Goal: Task Accomplishment & Management: Manage account settings

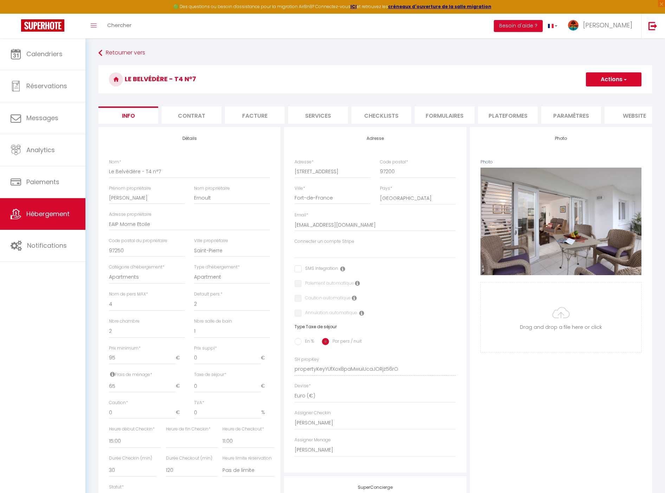
select select "4"
select select "2"
select select "1"
select select "15:00"
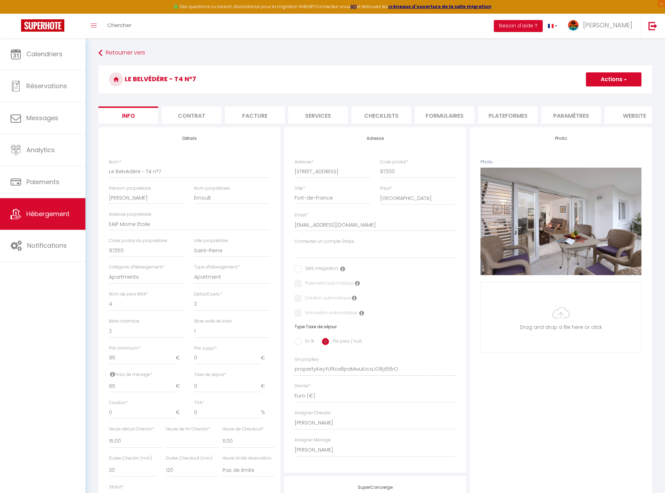
select select
select select "11:00"
select select "30"
select select "120"
select select "136"
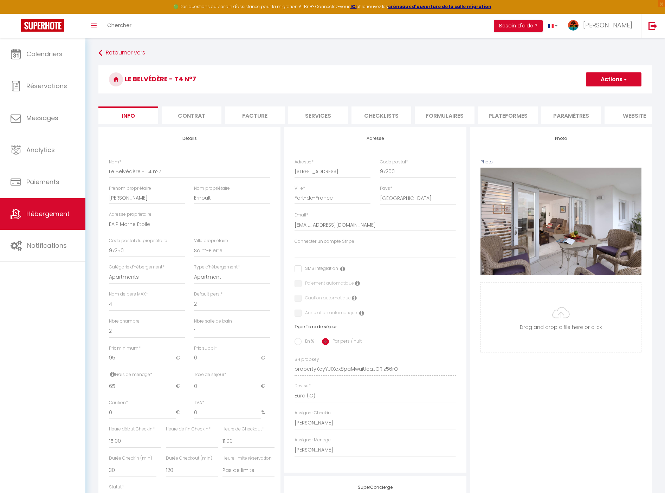
select select
select select "28"
select select "43052"
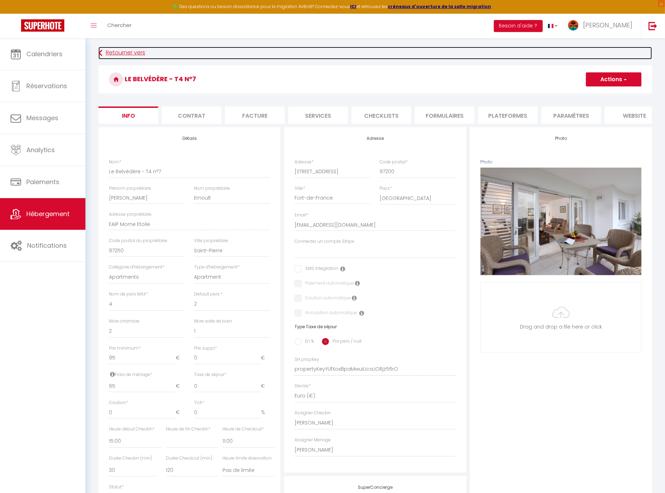
click at [120, 53] on link "Retourner vers" at bounding box center [375, 53] width 554 height 13
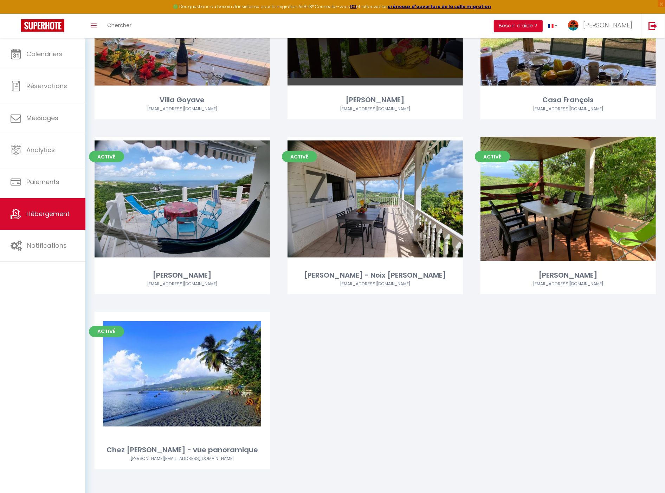
scroll to position [1182, 0]
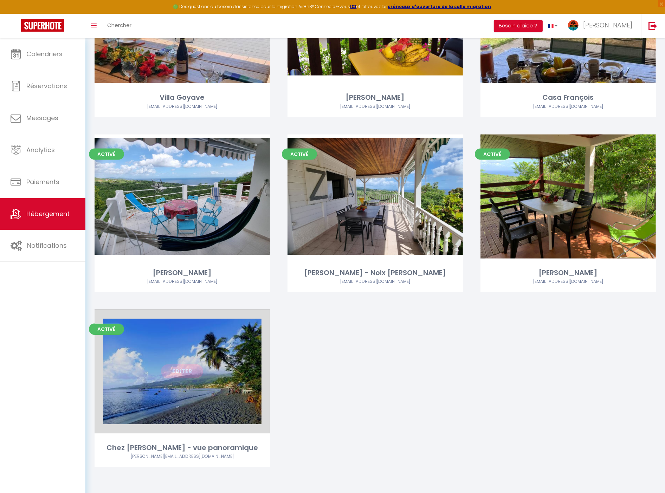
click at [169, 372] on link "Editer" at bounding box center [182, 372] width 42 height 14
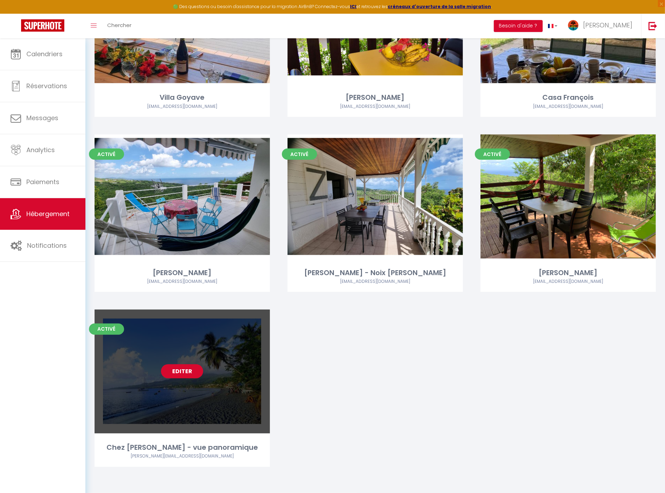
click at [191, 374] on link "Editer" at bounding box center [182, 372] width 42 height 14
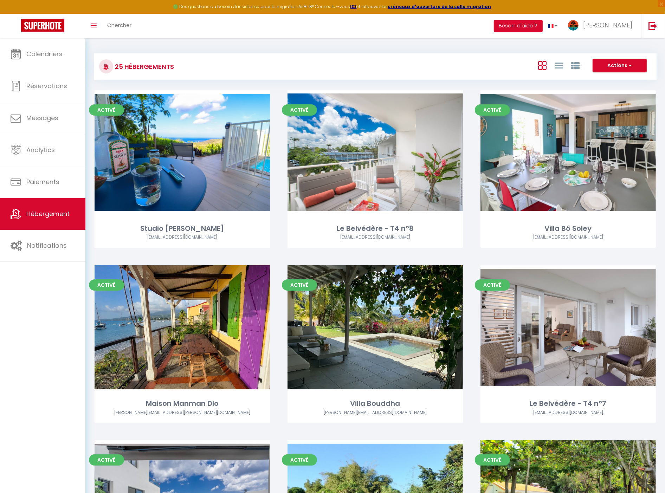
select select "3"
select select "2"
select select "1"
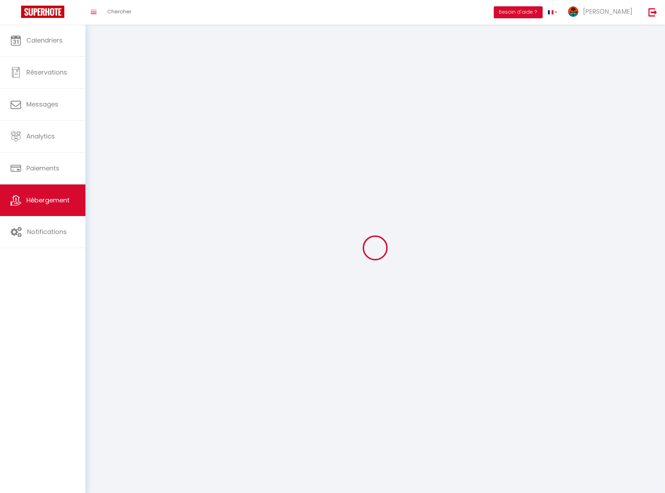
select select
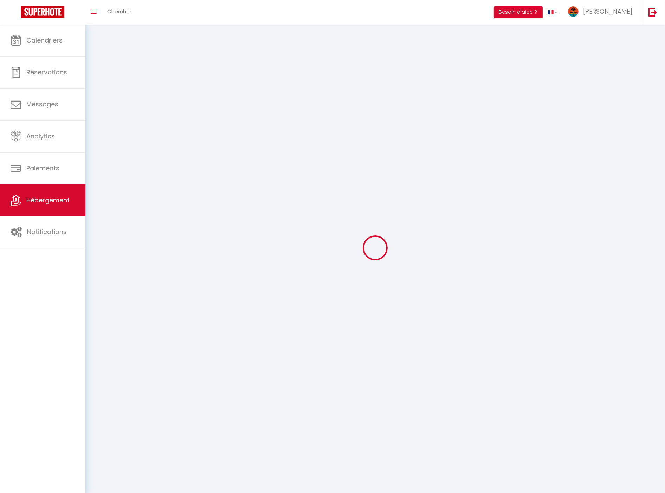
select select
checkbox input "false"
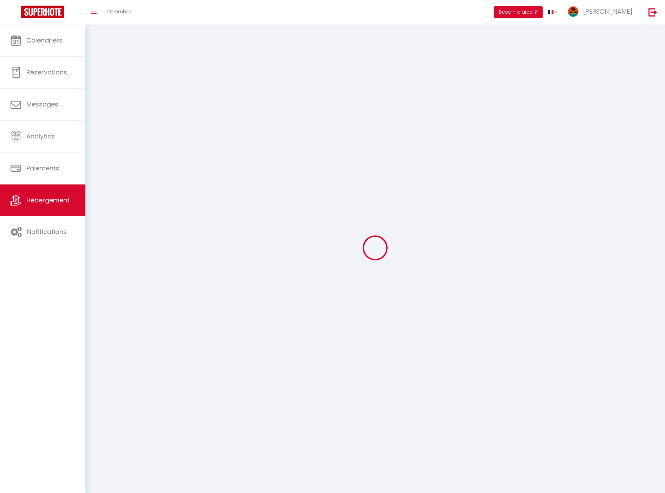
checkbox input "false"
select select
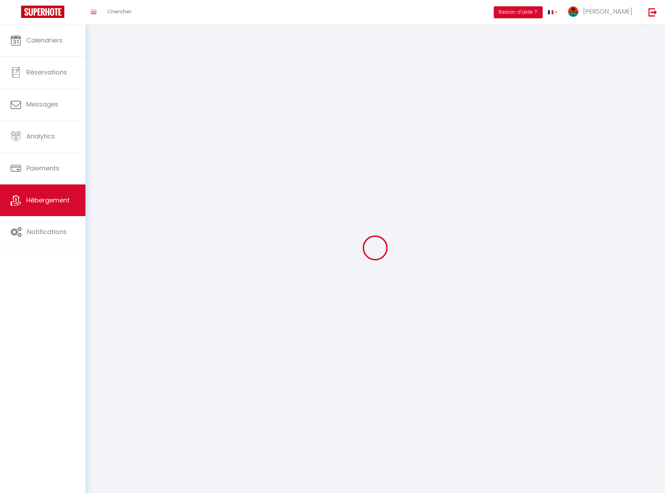
select select
checkbox input "false"
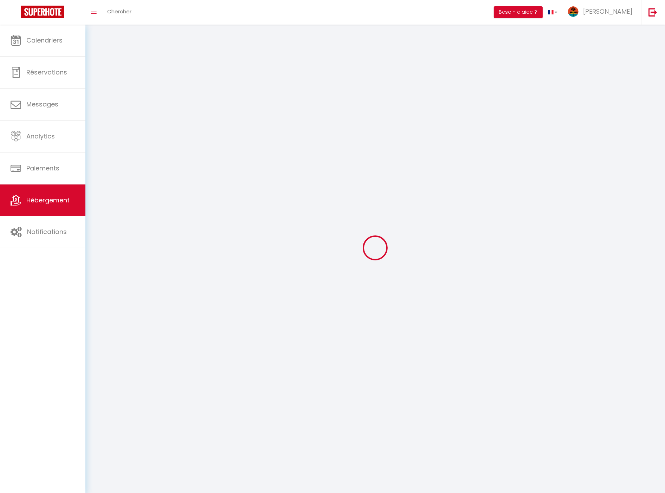
checkbox input "false"
select select
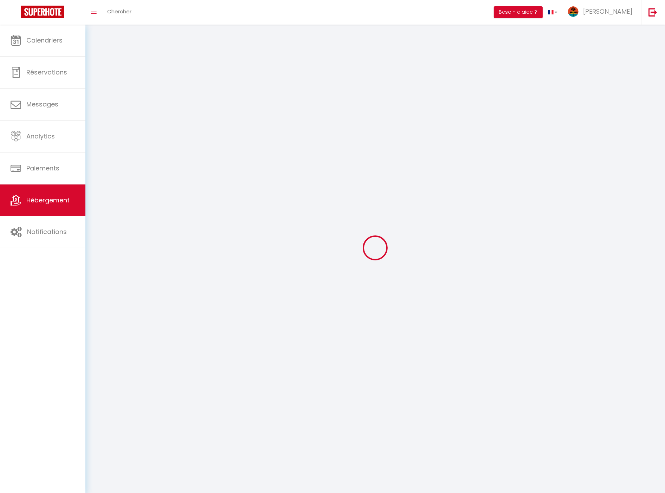
select select
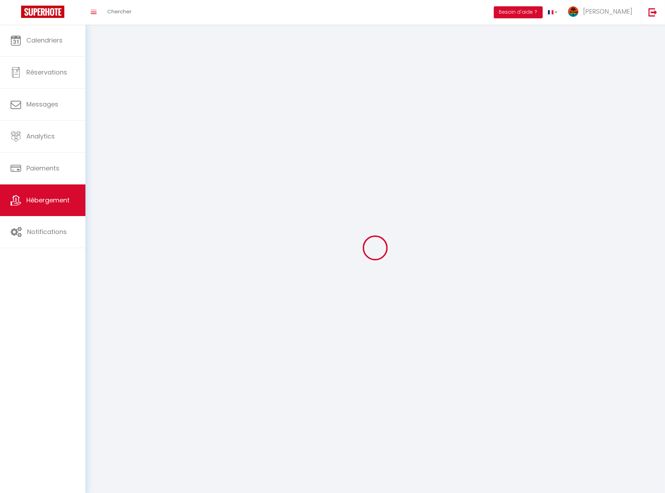
select select
checkbox input "false"
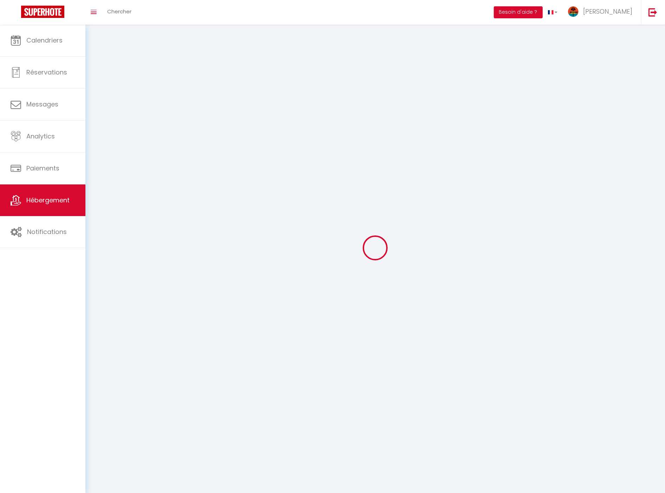
select select
select select "28"
select select
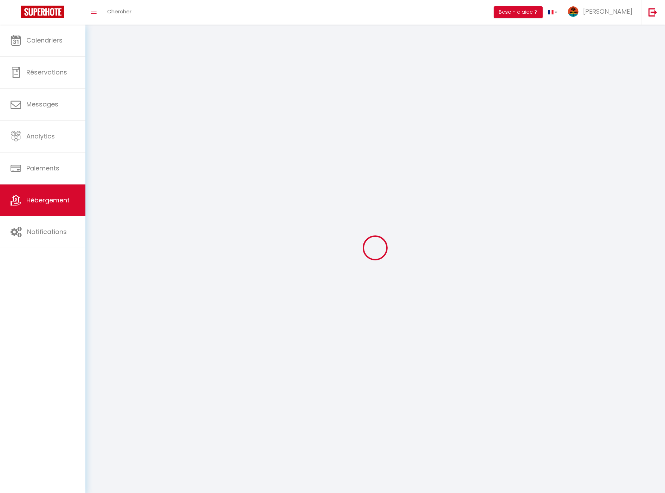
select select
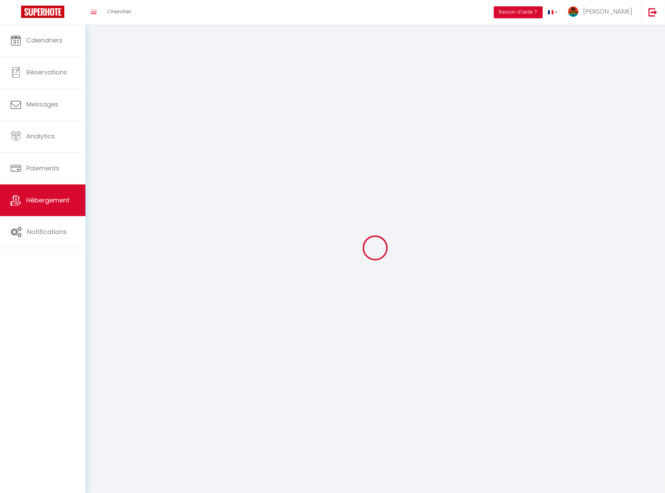
checkbox input "false"
select select
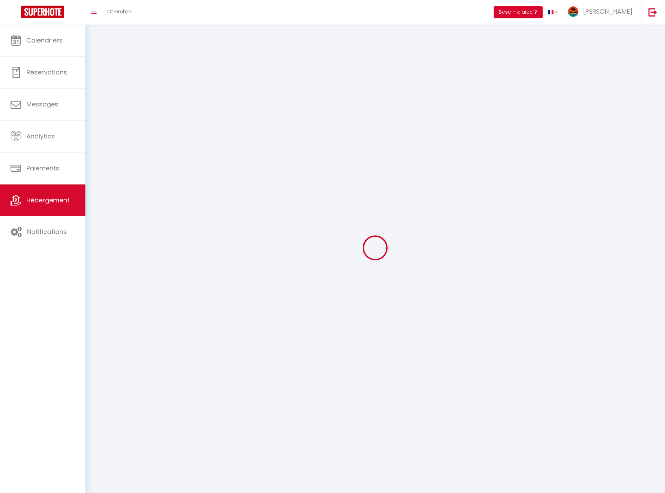
select select
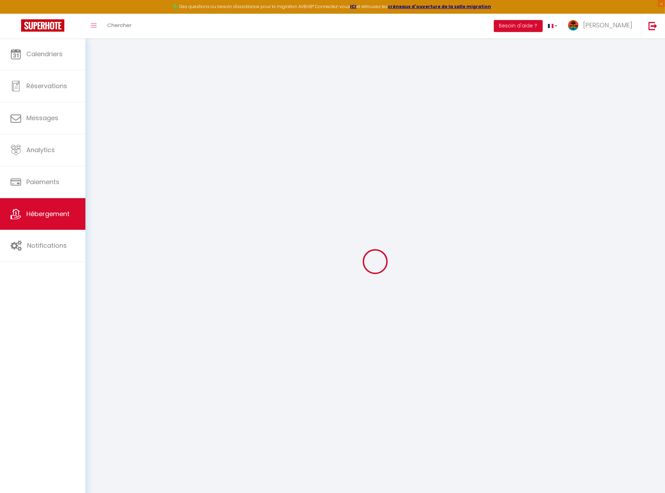
select select
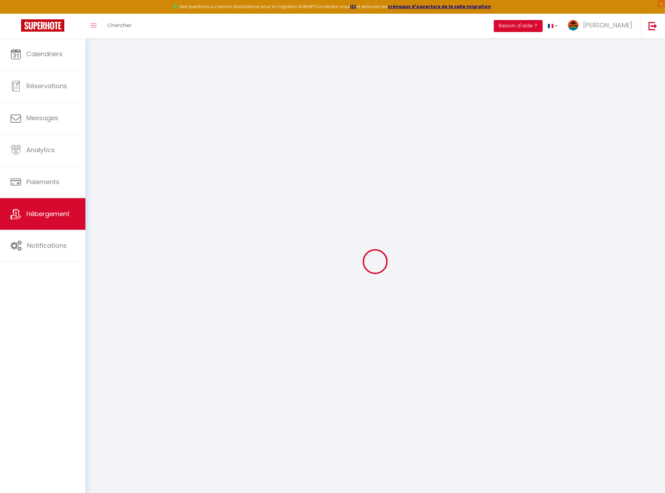
select select
checkbox input "false"
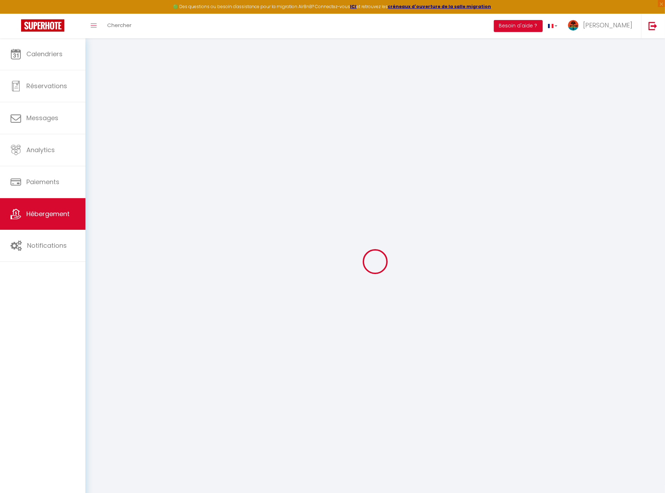
select select
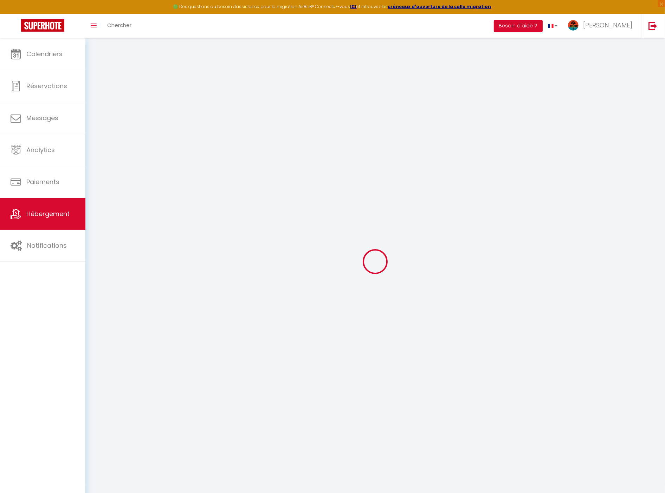
select select
checkbox input "false"
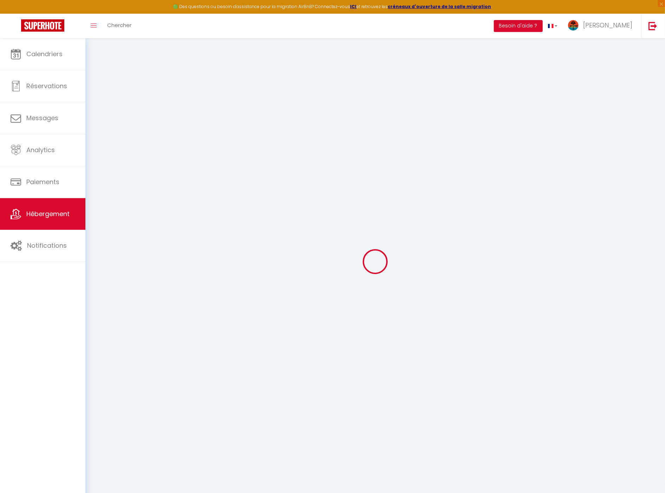
checkbox input "false"
select select
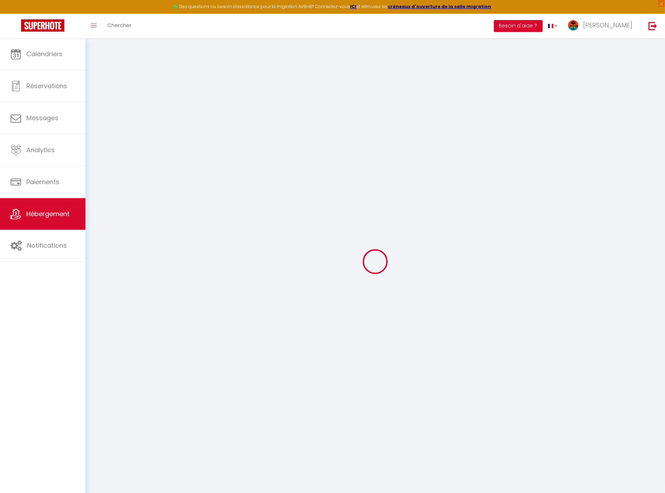
select select
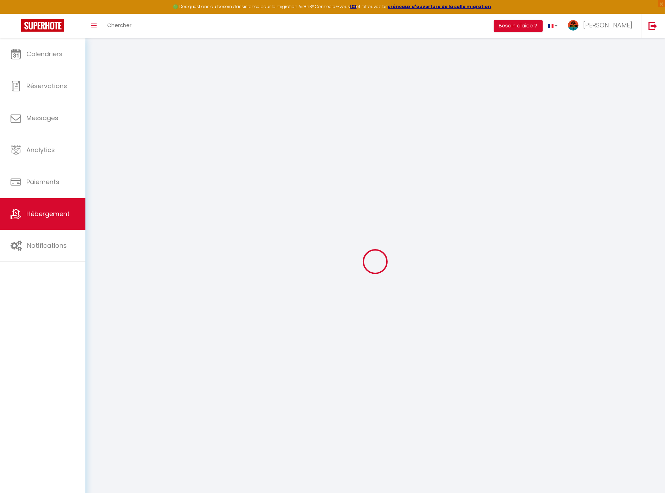
checkbox input "false"
select select
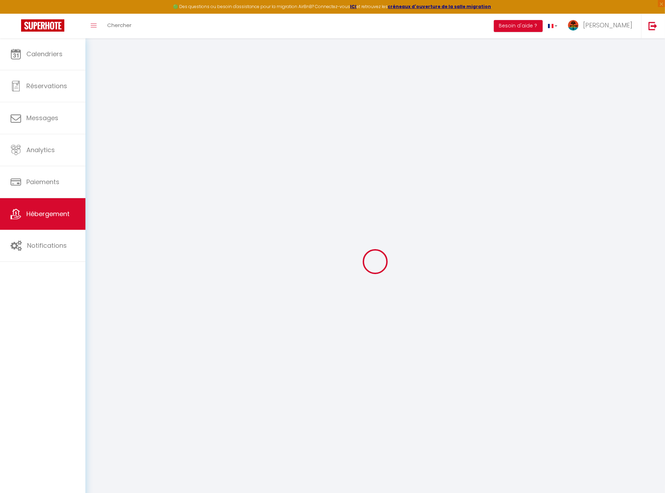
select select
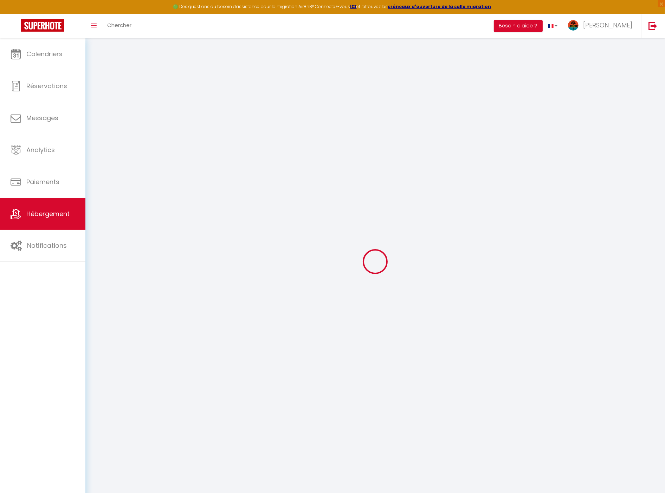
select select
checkbox input "false"
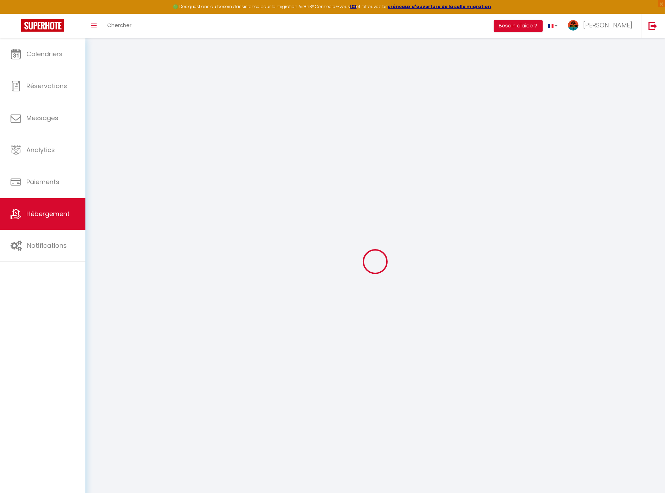
checkbox input "false"
select select
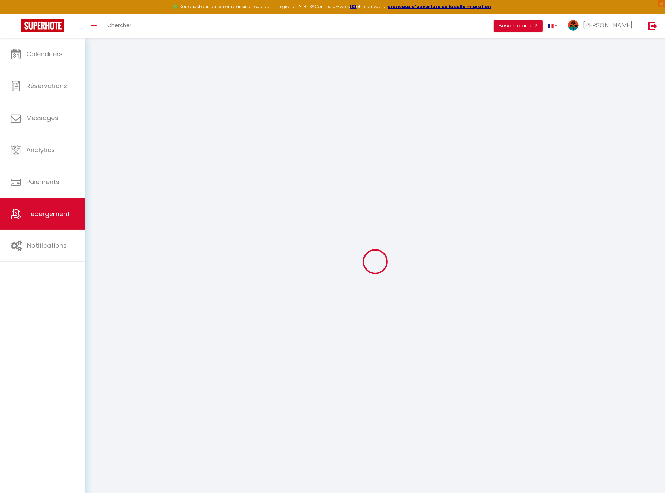
select select
checkbox input "false"
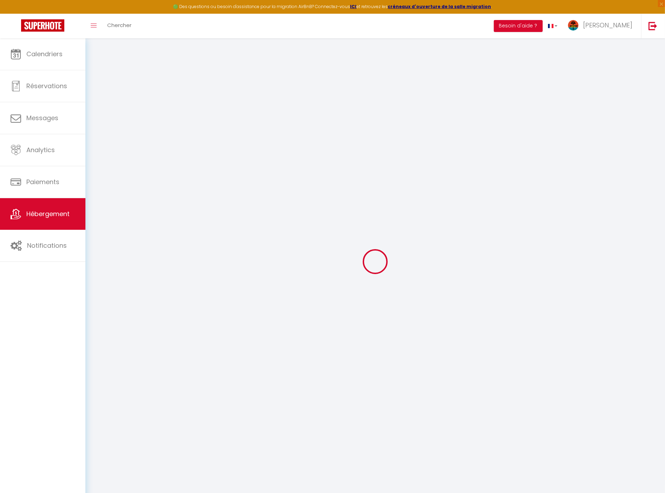
checkbox input "false"
select select
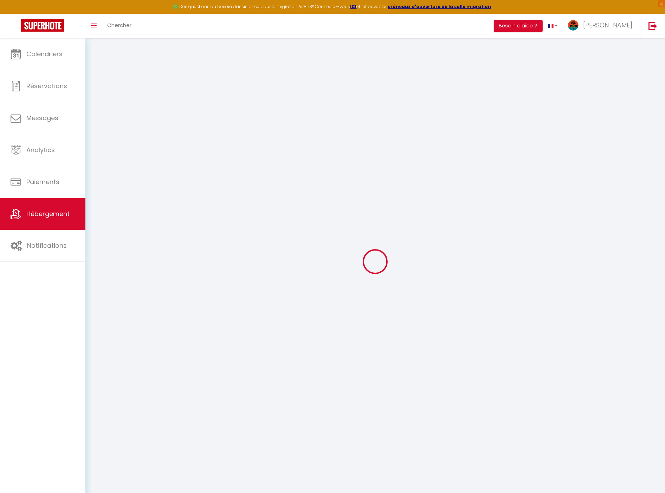
type input "Chez [PERSON_NAME] - vue panoramique"
type input "[PERSON_NAME]"
type input "2 lot. [GEOGRAPHIC_DATA]"
type input "97221"
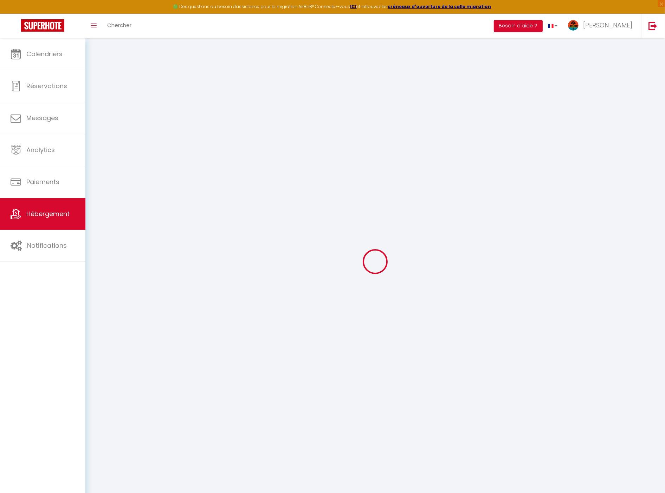
type input "Le Carbet"
select select "2"
type input "100"
type input "60"
select select
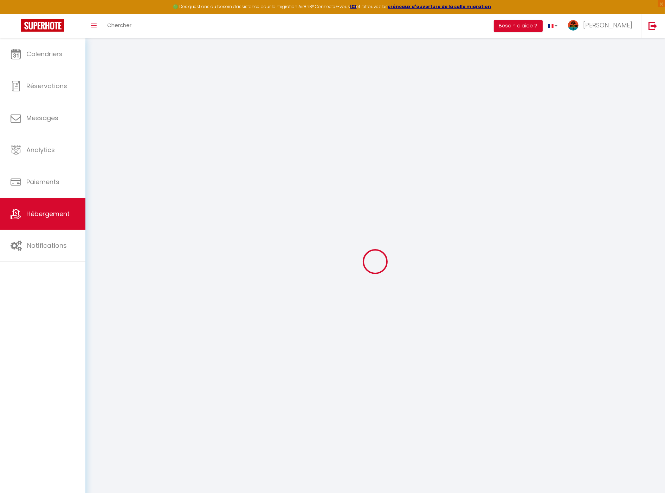
select select
type input "Le Carbet, 2 Longvillier"
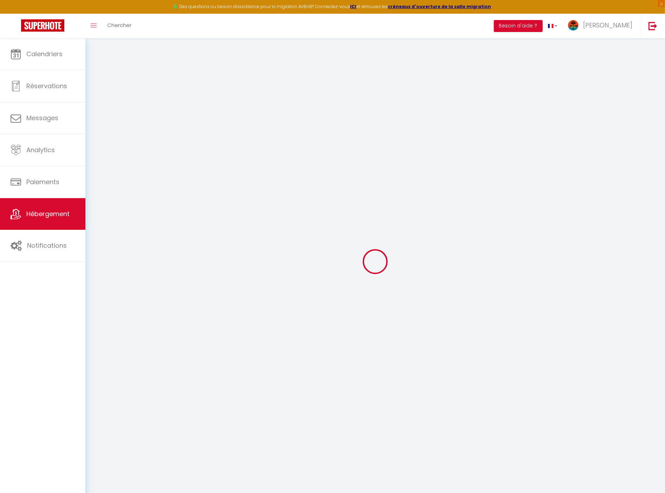
type input "97221"
type input "Le Carbet"
type input "[EMAIL_ADDRESS][DOMAIN_NAME]"
select select
checkbox input "false"
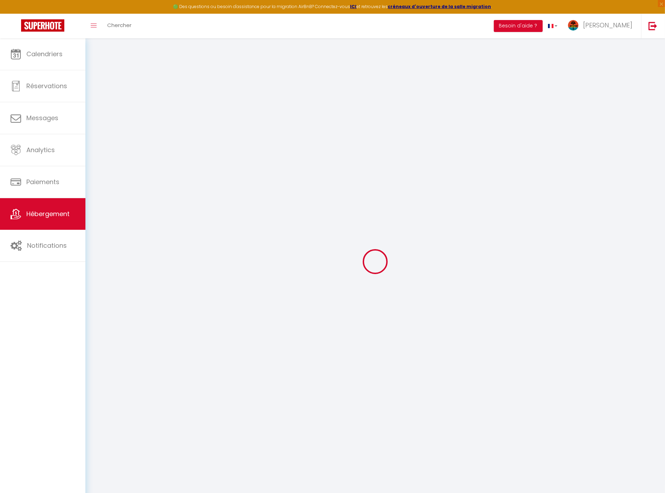
checkbox input "false"
type input "23"
type input "0"
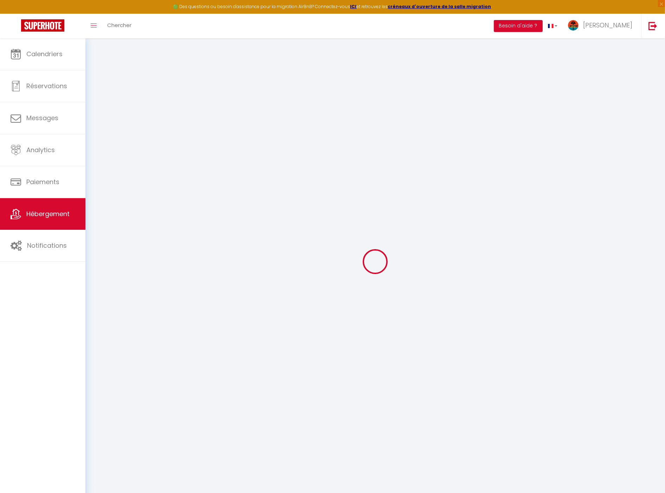
type input "0"
select select "+ 18 %"
select select "+ 20 %"
select select "+ 5 %"
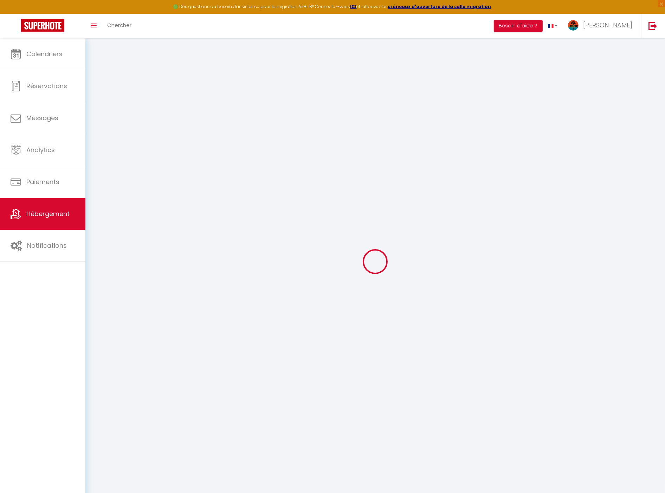
select select
checkbox input "false"
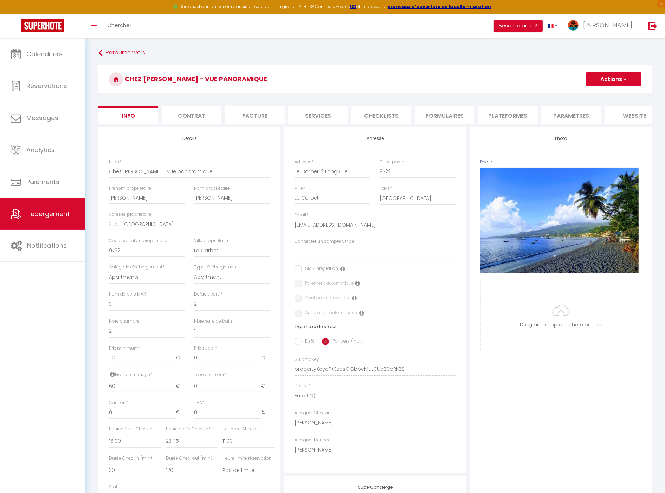
click at [491, 114] on li "Plateformes" at bounding box center [508, 115] width 60 height 17
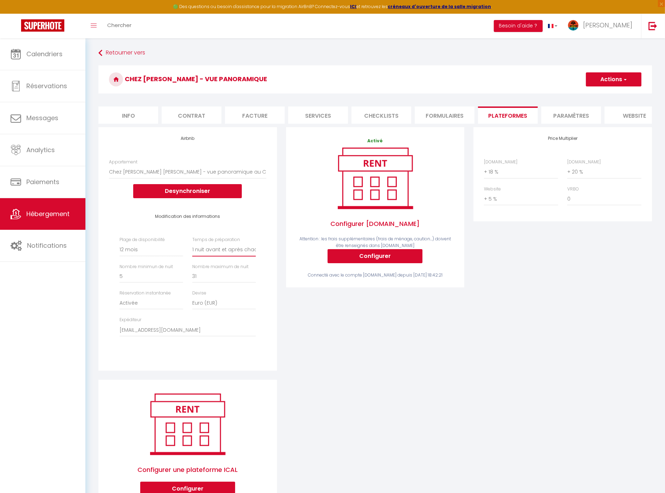
click at [241, 251] on select "Aucun 1 nuit avant et après chaque réservation 2 nuits avant et après chaque ré…" at bounding box center [224, 249] width 64 height 13
select select "0"
click at [192, 249] on select "Aucun 1 nuit avant et après chaque réservation 2 nuits avant et après chaque ré…" at bounding box center [224, 249] width 64 height 13
click at [618, 73] on button "Actions" at bounding box center [614, 79] width 56 height 14
click at [605, 96] on link "Enregistrer" at bounding box center [614, 94] width 56 height 9
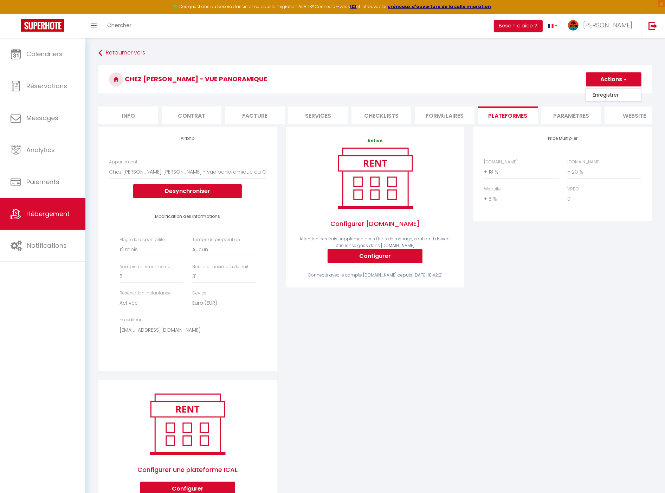
select select "365"
select select "EUR"
click at [210, 254] on select "Aucun 1 nuit avant et après chaque réservation 2 nuits avant et après chaque ré…" at bounding box center [224, 249] width 64 height 13
select select "1"
click at [192, 249] on select "Aucun 1 nuit avant et après chaque réservation 2 nuits avant et après chaque ré…" at bounding box center [224, 249] width 64 height 13
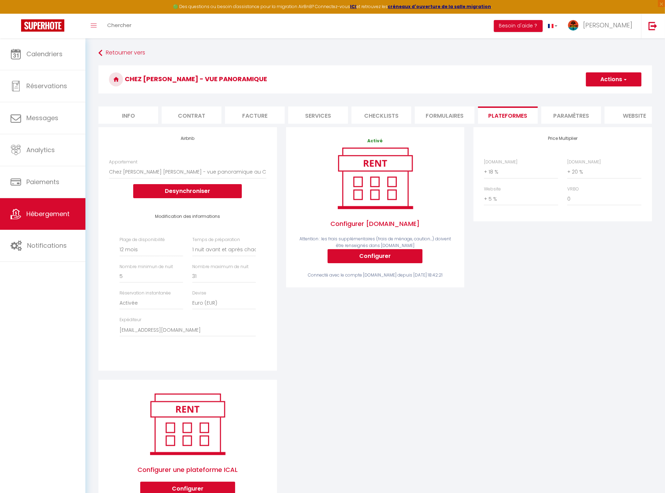
click at [613, 82] on button "Actions" at bounding box center [614, 79] width 56 height 14
click at [597, 93] on link "Enregistrer" at bounding box center [614, 94] width 56 height 9
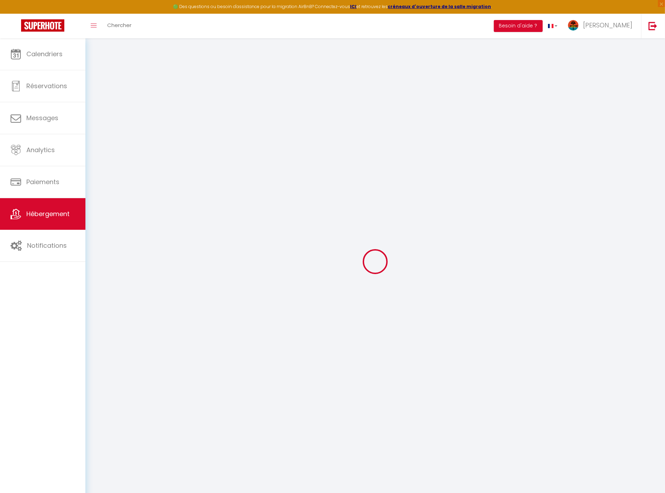
select select "365"
select select "1"
select select "EUR"
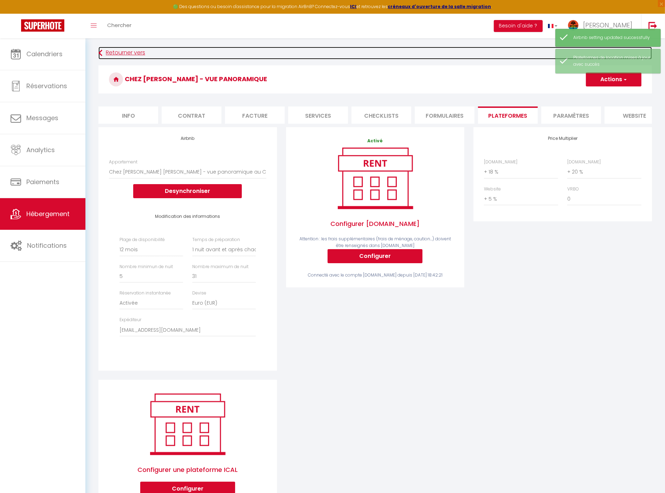
click at [119, 53] on link "Retourner vers" at bounding box center [375, 53] width 554 height 13
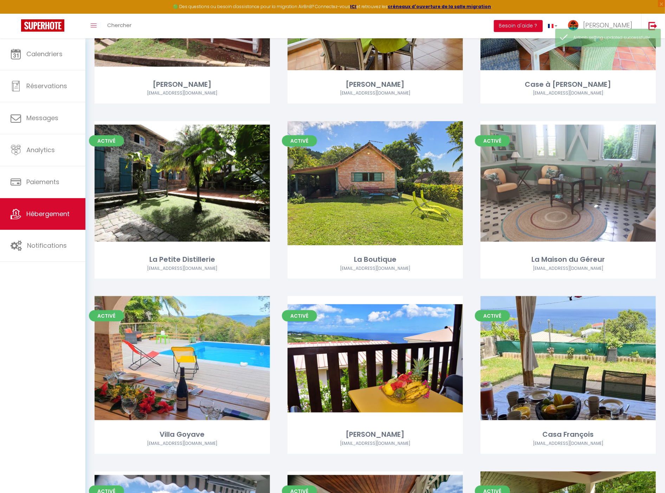
scroll to position [1182, 0]
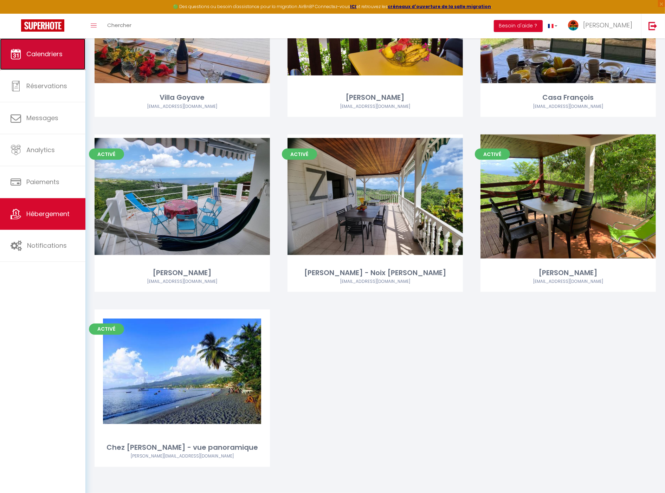
click at [73, 54] on link "Calendriers" at bounding box center [42, 54] width 85 height 32
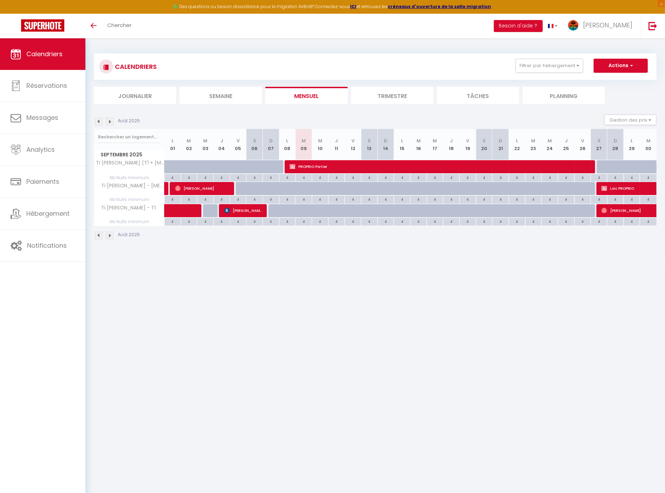
click at [569, 77] on div "CALENDRIERS Filtrer par hébergement [PERSON_NAME] [PERSON_NAME] Lauramar - Noix…" at bounding box center [375, 66] width 563 height 26
click at [567, 69] on button "Filtrer par hébergement" at bounding box center [550, 66] width 68 height 14
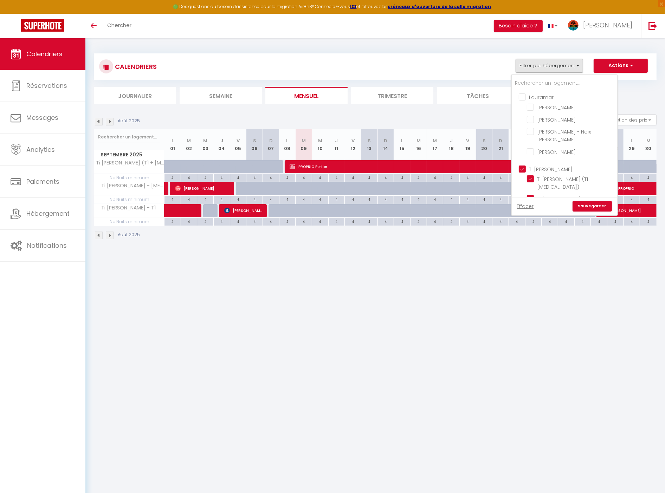
click at [547, 165] on input "Ti [PERSON_NAME]" at bounding box center [572, 168] width 106 height 7
checkbox input "false"
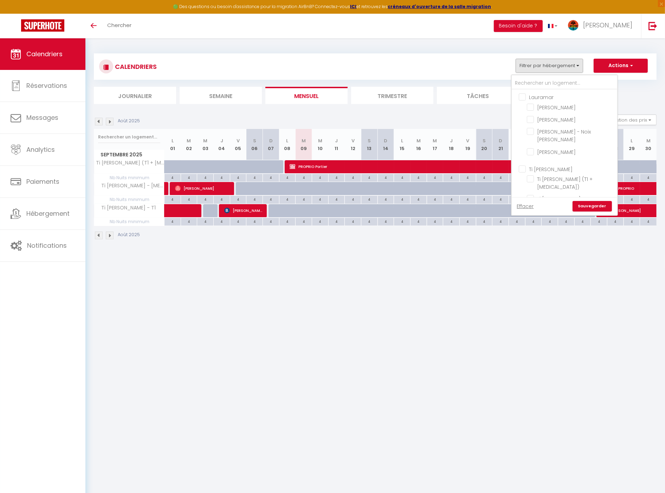
checkbox input "false"
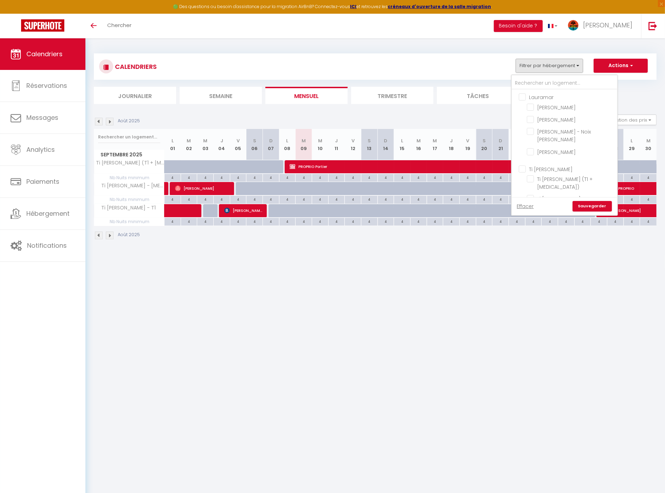
checkbox input "false"
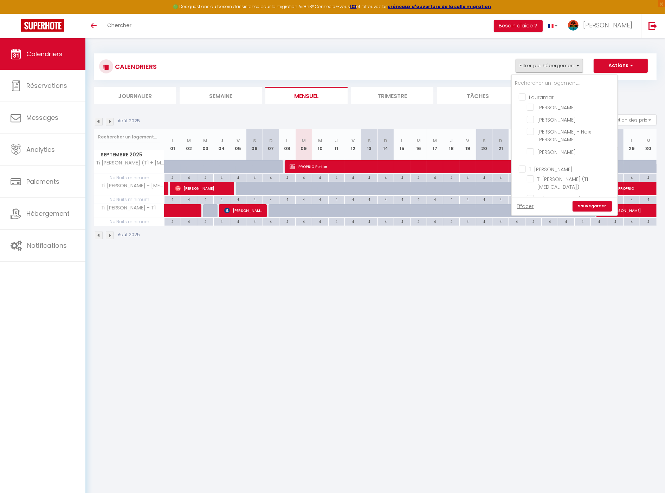
checkbox input "false"
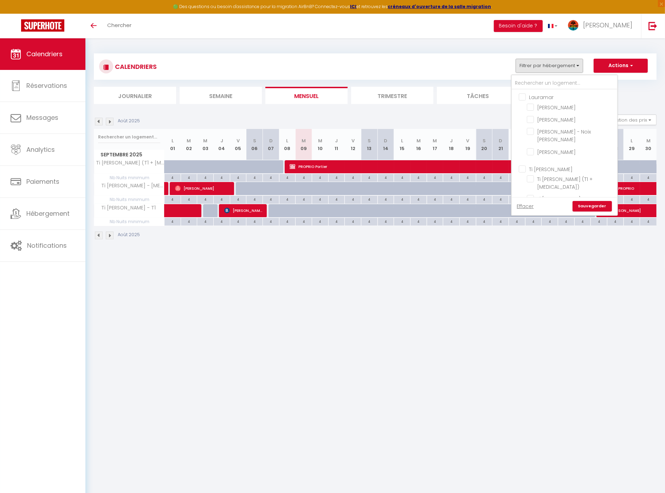
checkbox input "false"
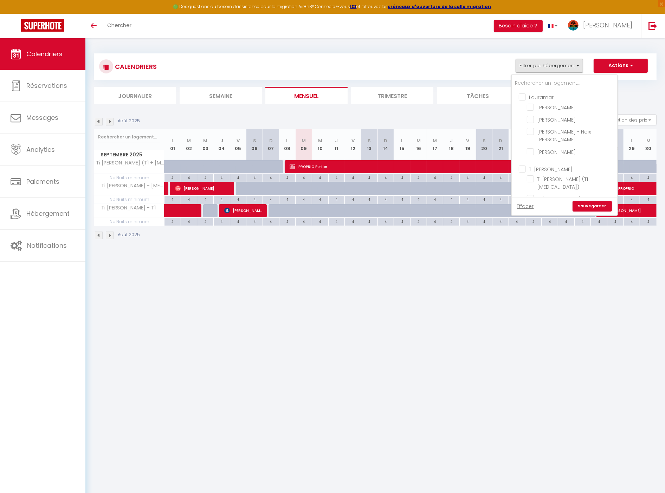
checkbox input "false"
click at [568, 210] on input "Chez [PERSON_NAME] - vue panoramique" at bounding box center [571, 213] width 88 height 7
checkbox input "true"
checkbox input "false"
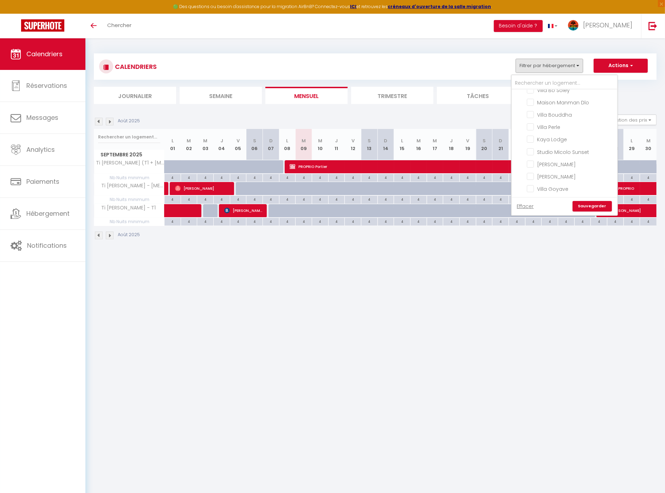
checkbox input "false"
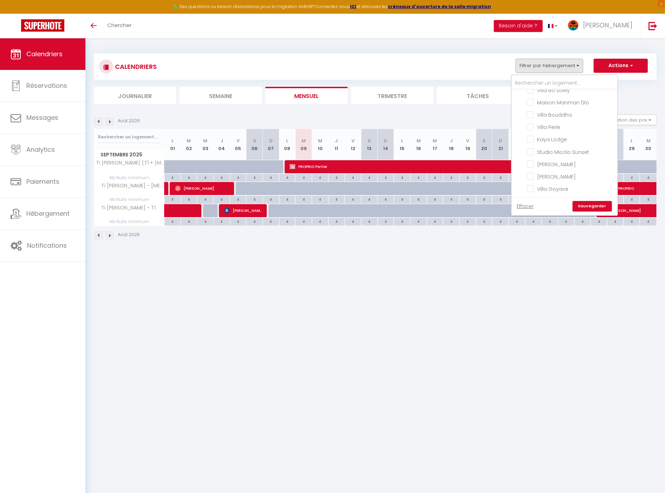
checkbox input "false"
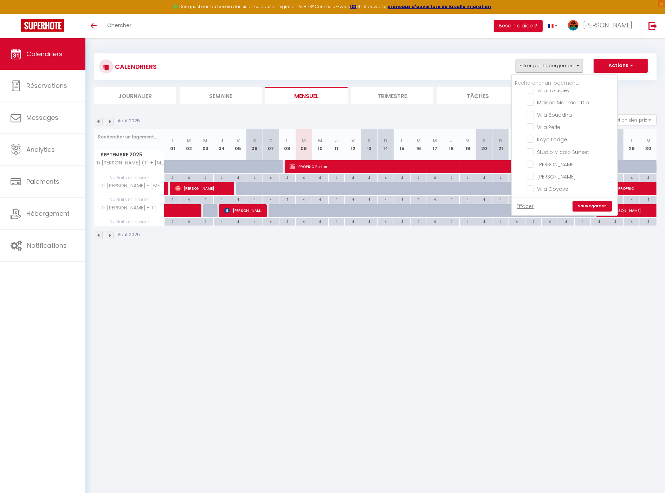
checkbox input "false"
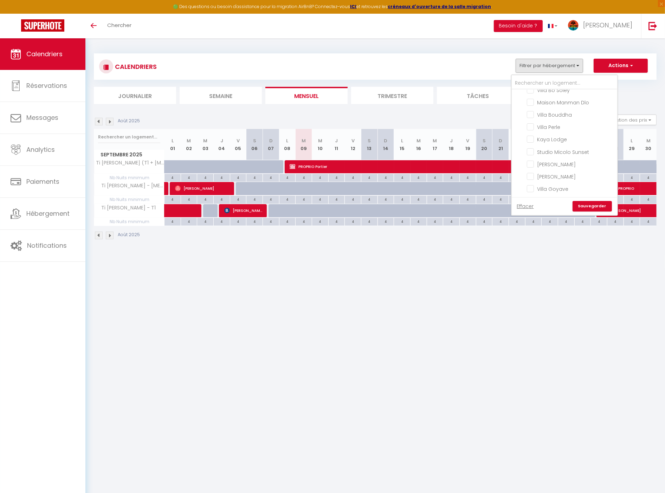
checkbox input "false"
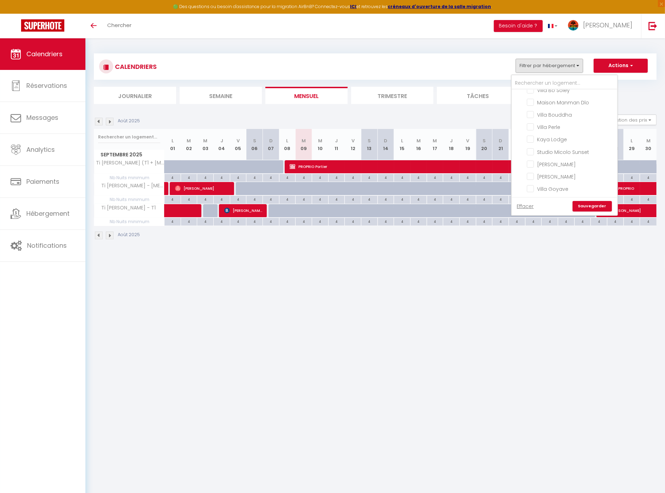
click at [593, 205] on link "Sauvegarder" at bounding box center [592, 206] width 39 height 11
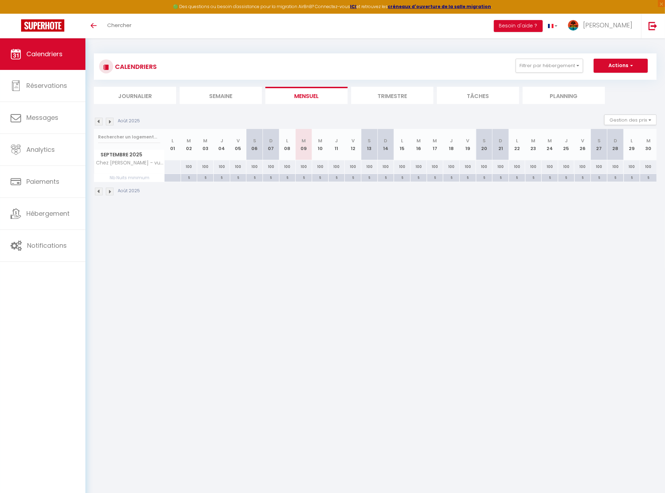
click at [407, 96] on li "Trimestre" at bounding box center [392, 95] width 82 height 17
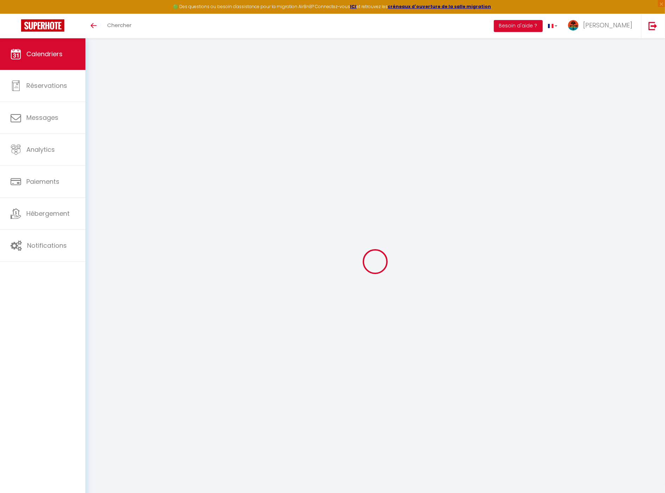
select select
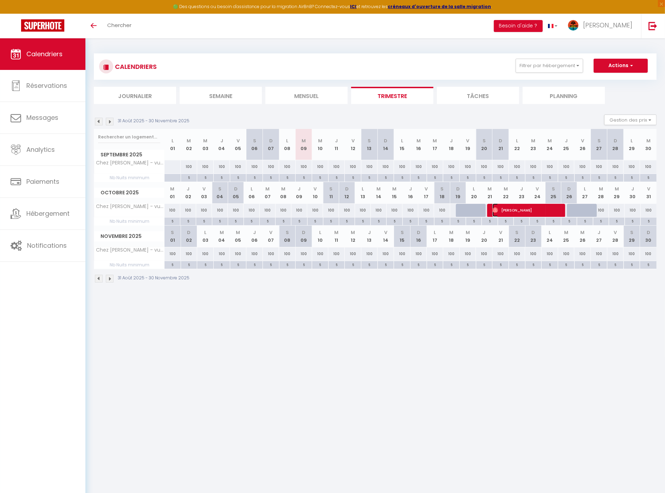
click at [537, 210] on span "[PERSON_NAME]" at bounding box center [529, 210] width 72 height 13
select select "OK"
select select "0"
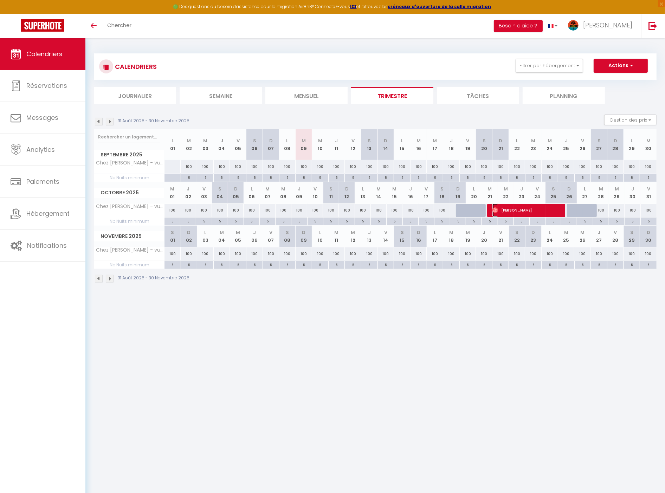
select select "1"
select select
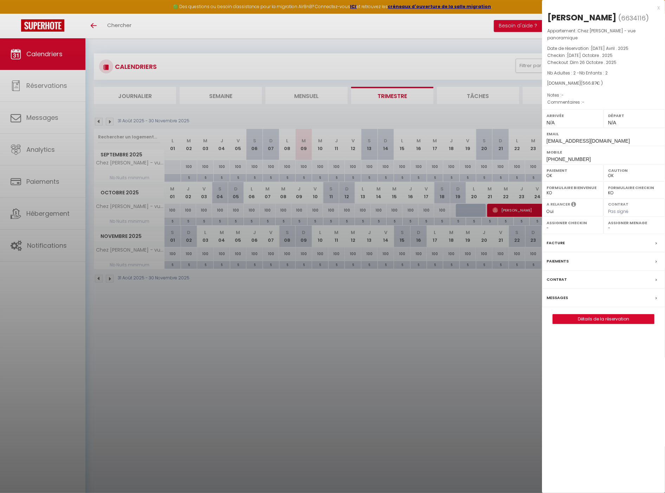
drag, startPoint x: 445, startPoint y: 279, endPoint x: 441, endPoint y: 279, distance: 4.2
click at [445, 279] on div at bounding box center [332, 246] width 665 height 493
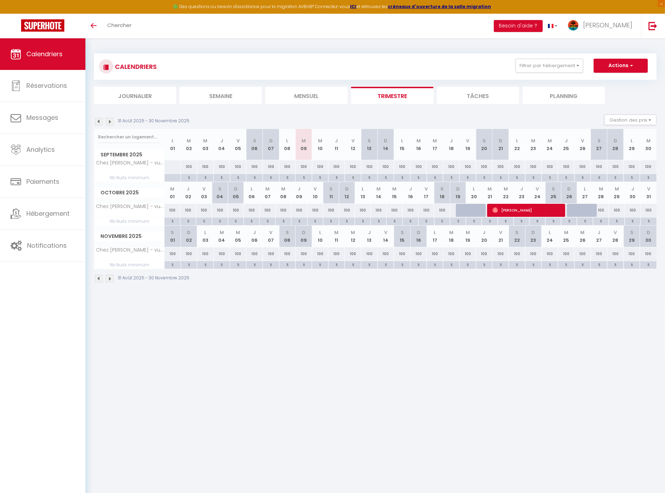
click at [108, 125] on img at bounding box center [110, 122] width 8 height 8
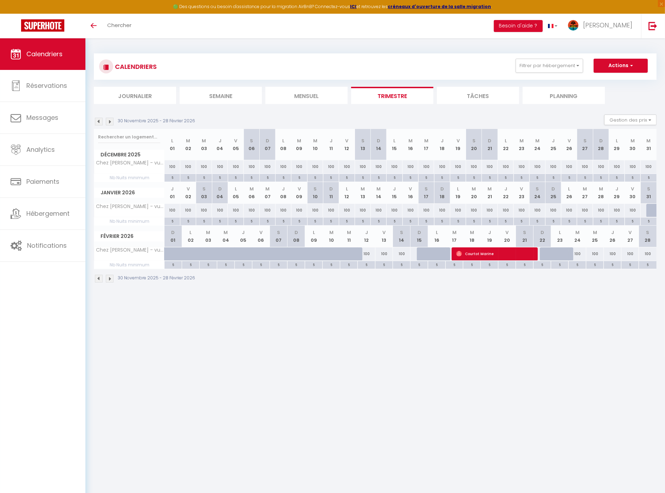
click at [99, 121] on img at bounding box center [99, 122] width 8 height 8
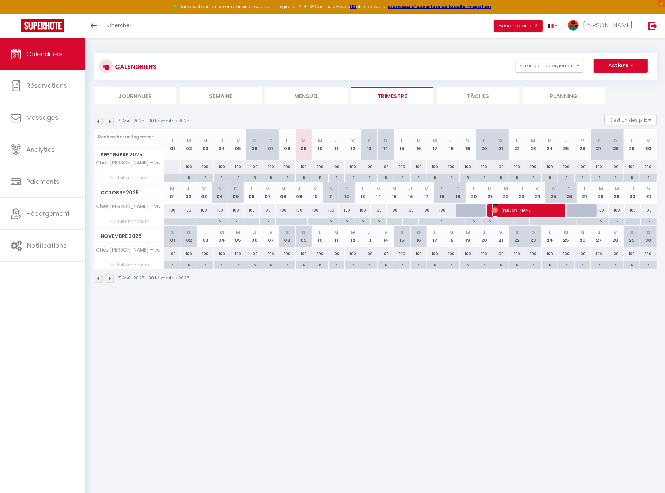
click at [517, 213] on span "[PERSON_NAME]" at bounding box center [529, 210] width 72 height 13
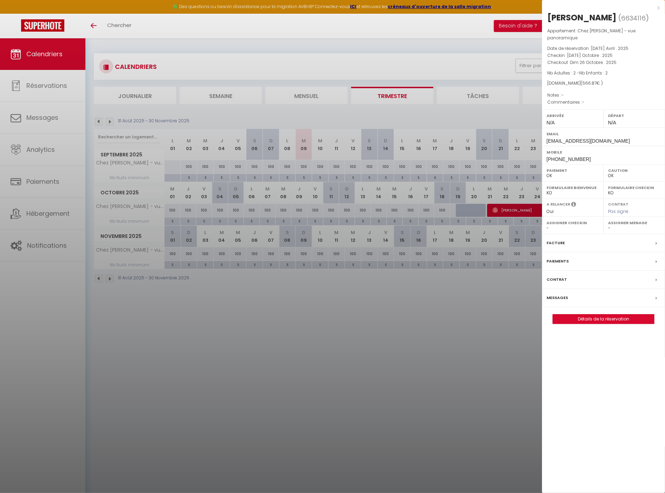
click at [423, 291] on div at bounding box center [332, 246] width 665 height 493
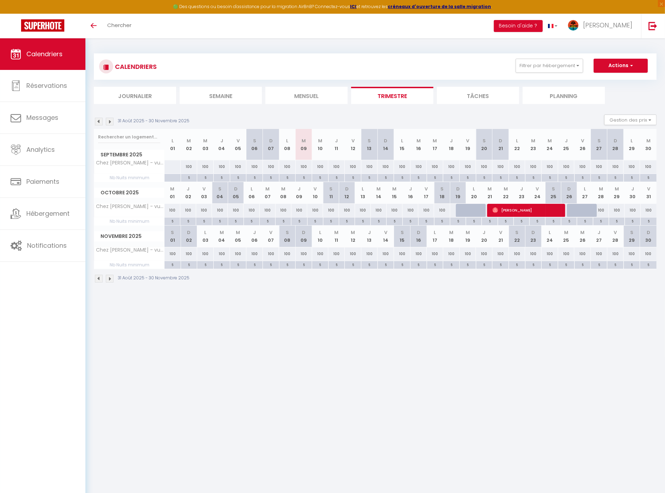
click at [109, 120] on img at bounding box center [110, 122] width 8 height 8
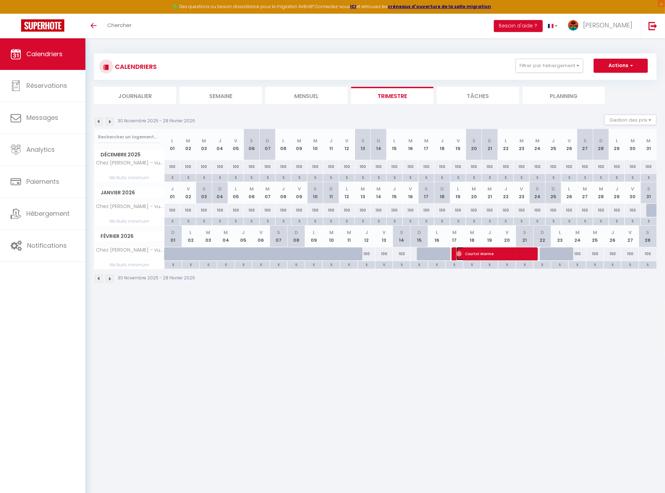
click at [490, 250] on span "Courtot Marine" at bounding box center [491, 253] width 69 height 13
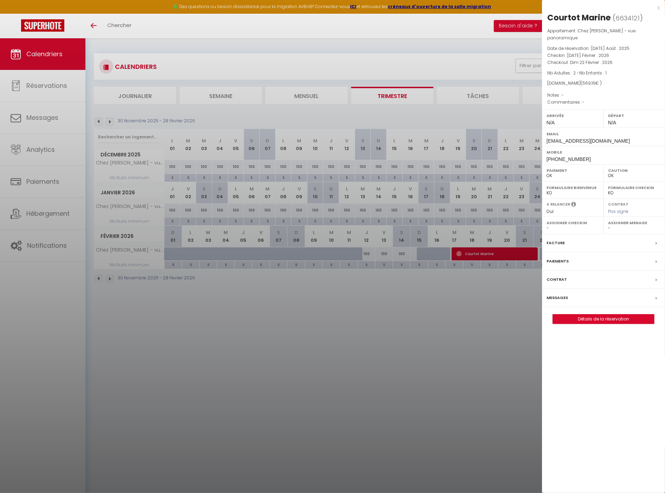
click at [110, 113] on div at bounding box center [332, 246] width 665 height 493
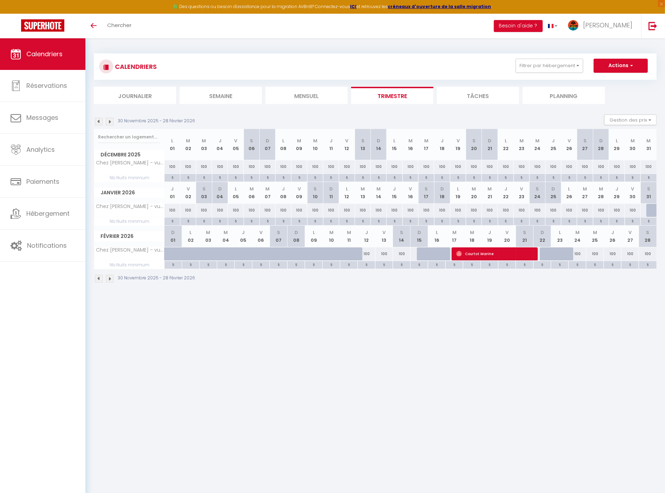
click at [97, 121] on img at bounding box center [99, 122] width 8 height 8
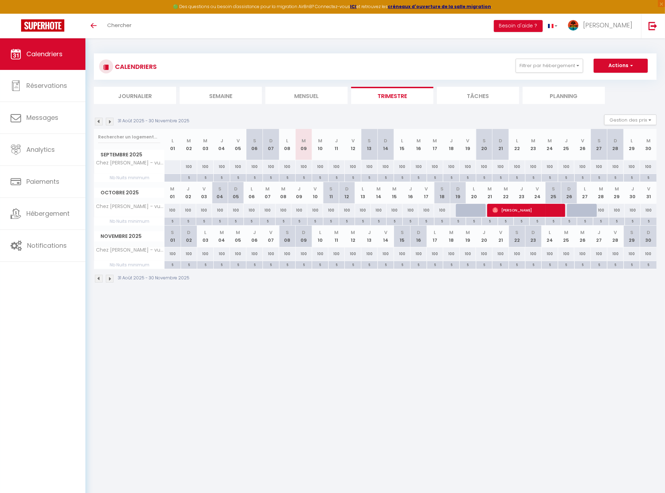
click at [110, 121] on img at bounding box center [110, 122] width 8 height 8
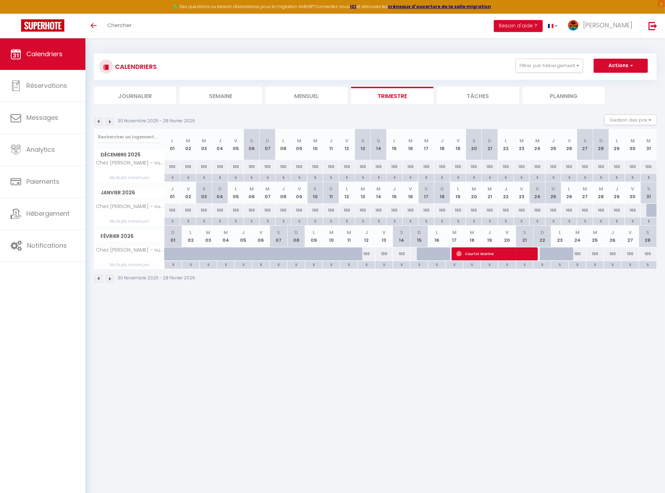
click at [110, 121] on img at bounding box center [110, 122] width 8 height 8
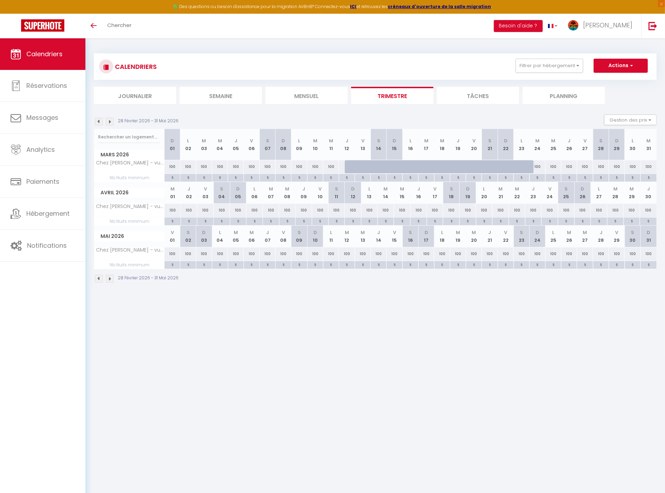
click at [106, 121] on img at bounding box center [110, 122] width 8 height 8
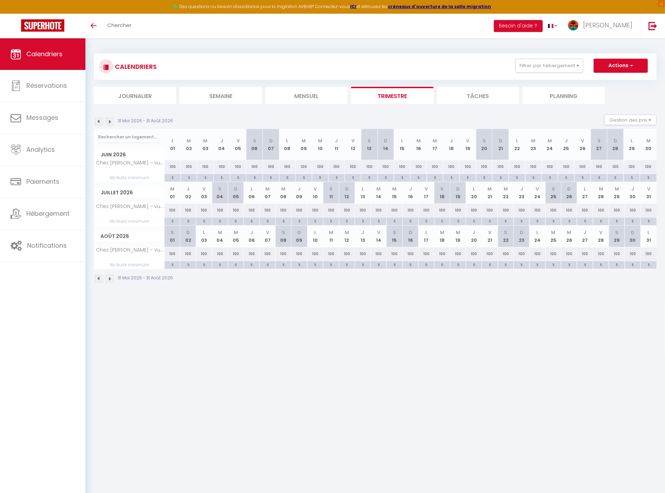
click at [98, 121] on img at bounding box center [99, 122] width 8 height 8
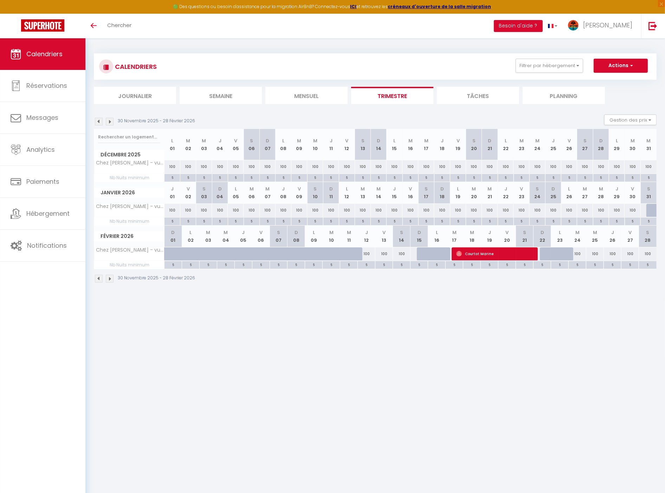
click at [98, 121] on img at bounding box center [99, 122] width 8 height 8
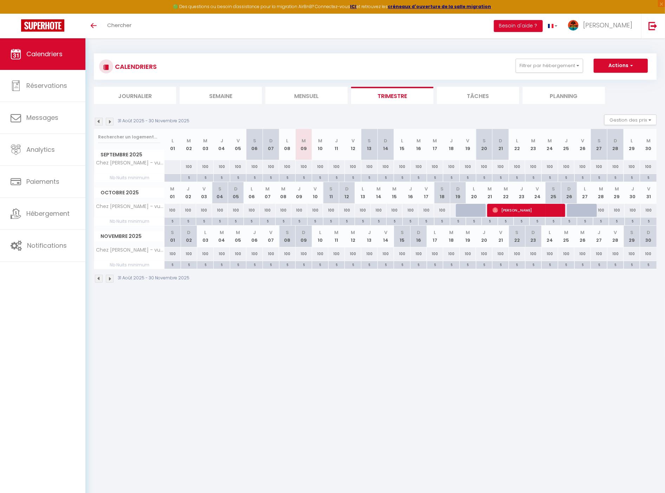
click at [111, 122] on img at bounding box center [110, 122] width 8 height 8
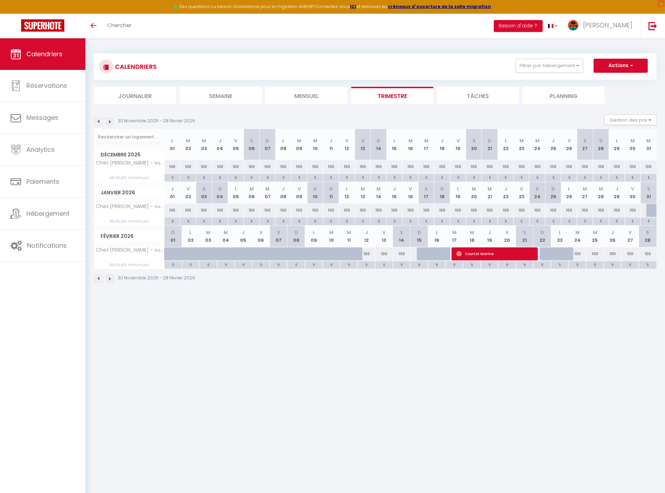
click at [110, 122] on img at bounding box center [110, 122] width 8 height 8
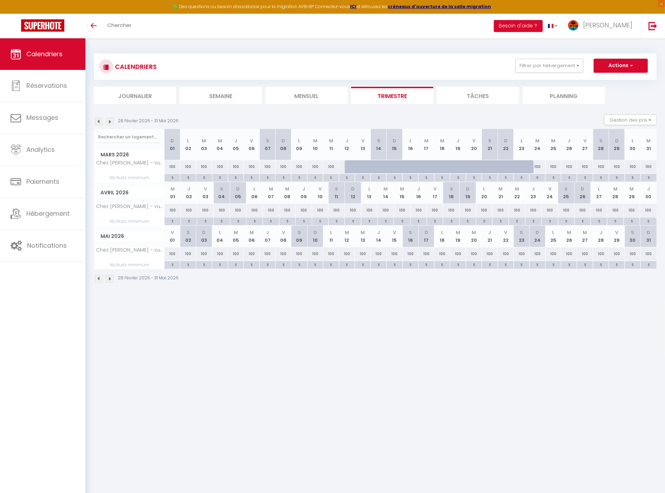
click at [95, 126] on div "28 Février 2026 - 31 Mai 2026 Gestion des prix Nb Nuits minimum Règles Disponib…" at bounding box center [375, 122] width 563 height 14
click at [97, 124] on img at bounding box center [99, 122] width 8 height 8
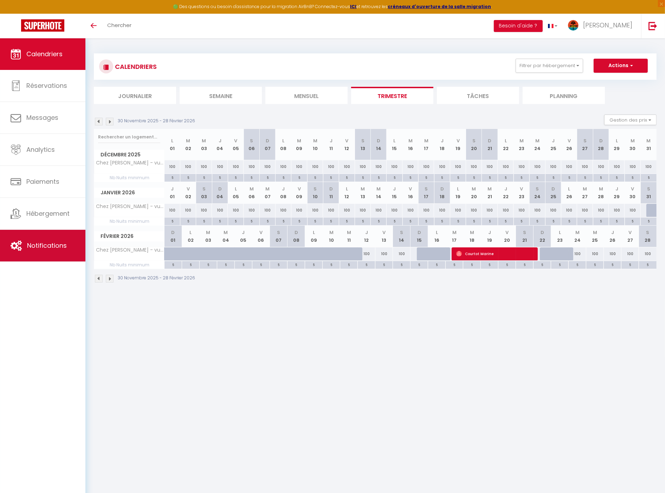
click at [71, 252] on link "Notifications" at bounding box center [42, 246] width 85 height 32
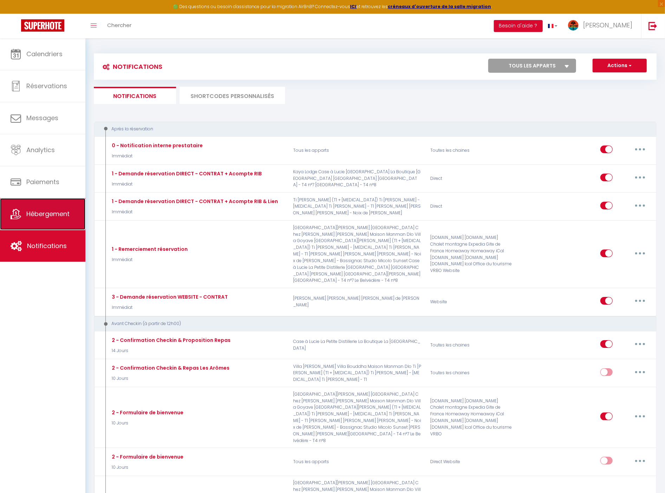
click at [58, 222] on link "Hébergement" at bounding box center [42, 214] width 85 height 32
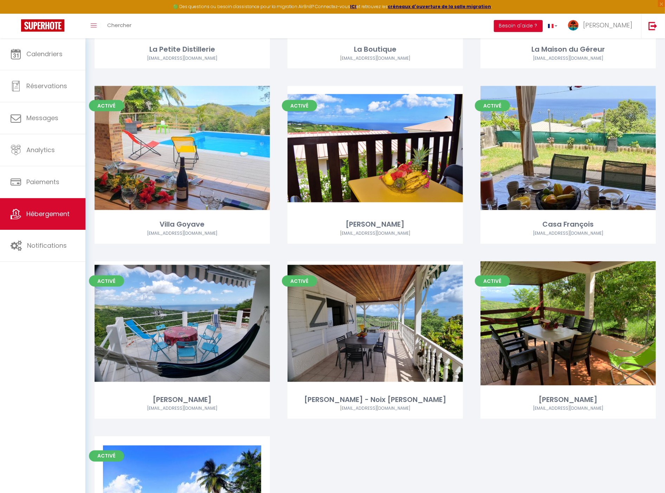
scroll to position [1182, 0]
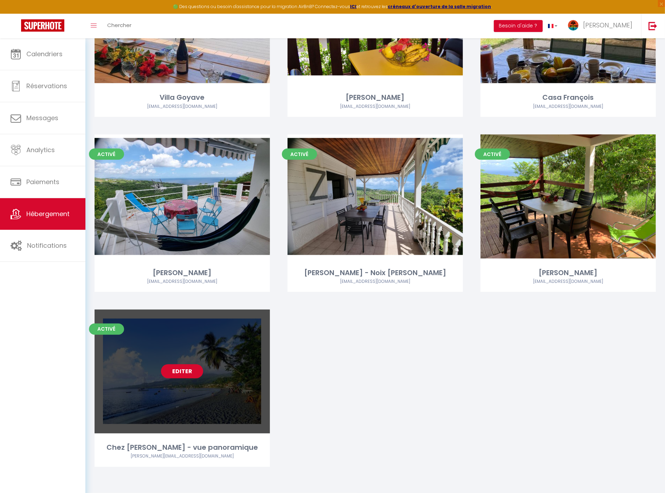
click at [176, 375] on link "Editer" at bounding box center [182, 372] width 42 height 14
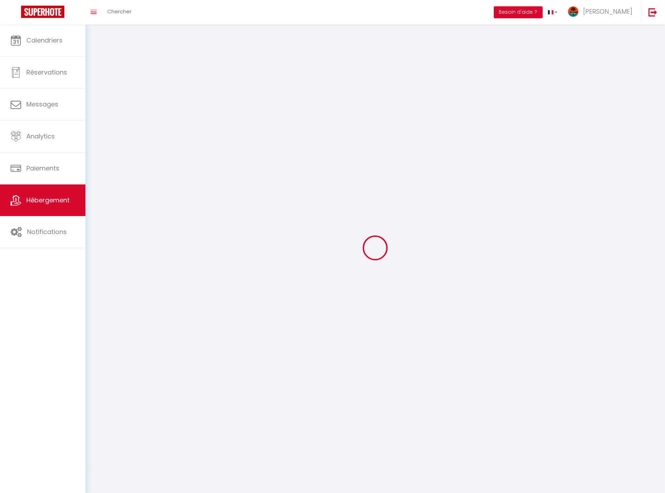
select select
select select "28"
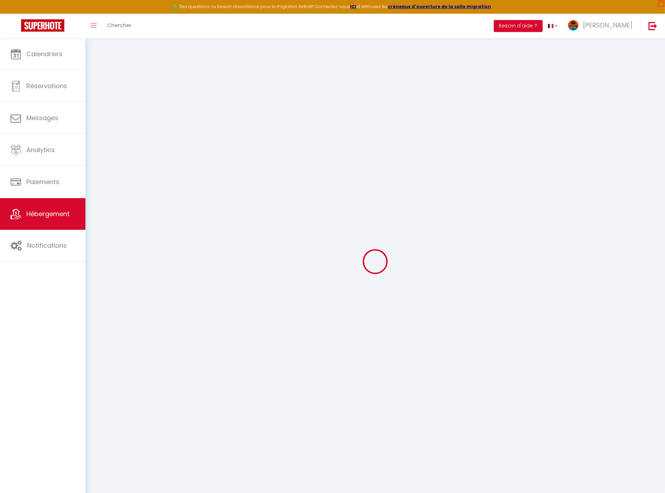
select select
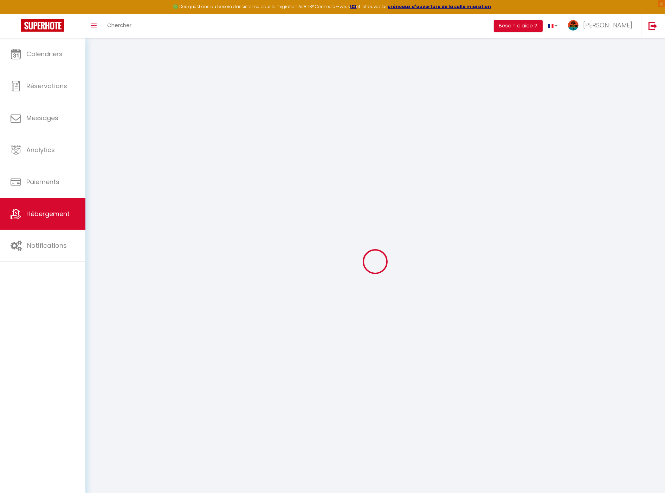
select select
checkbox input "false"
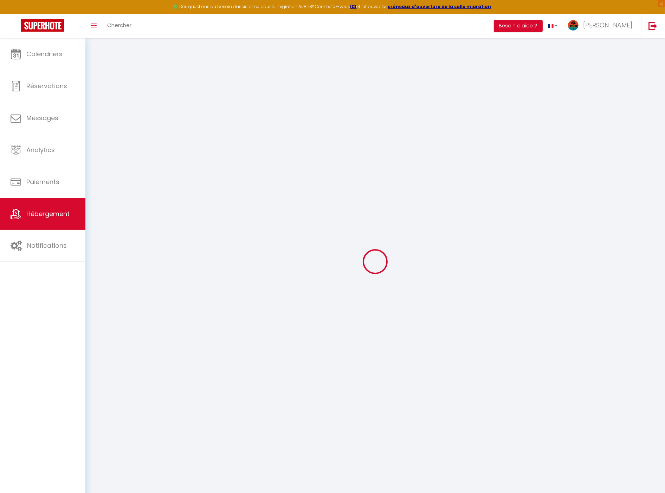
select select
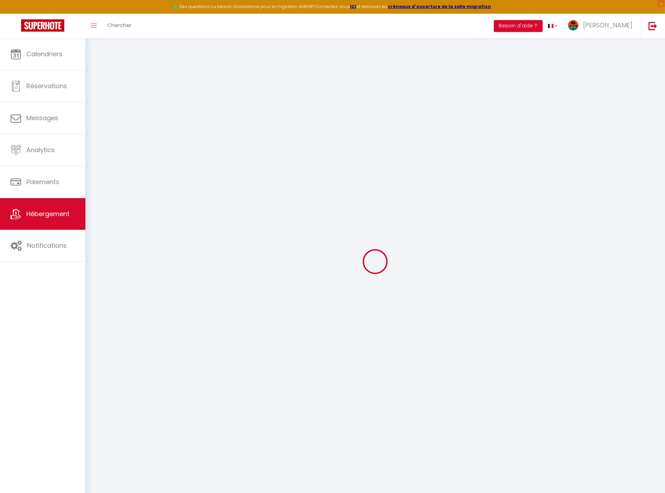
select select
checkbox input "false"
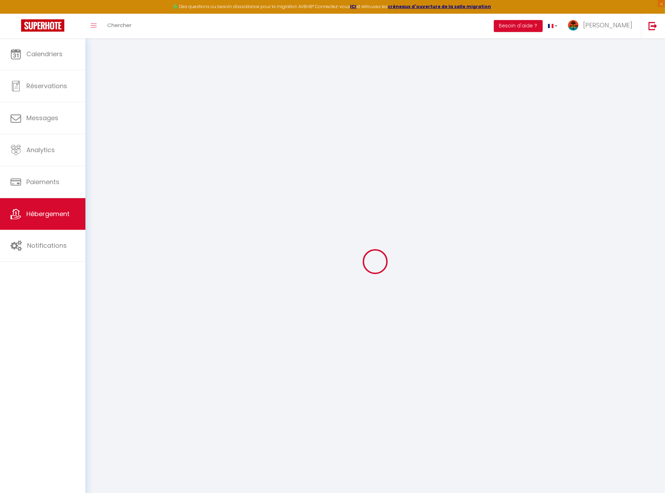
checkbox input "false"
select select
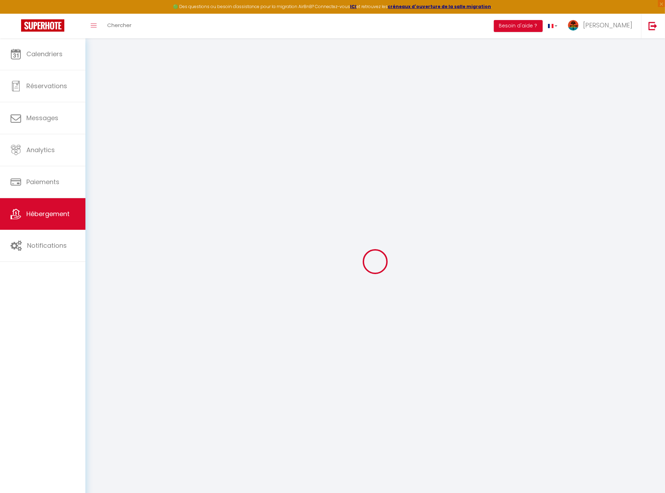
select select
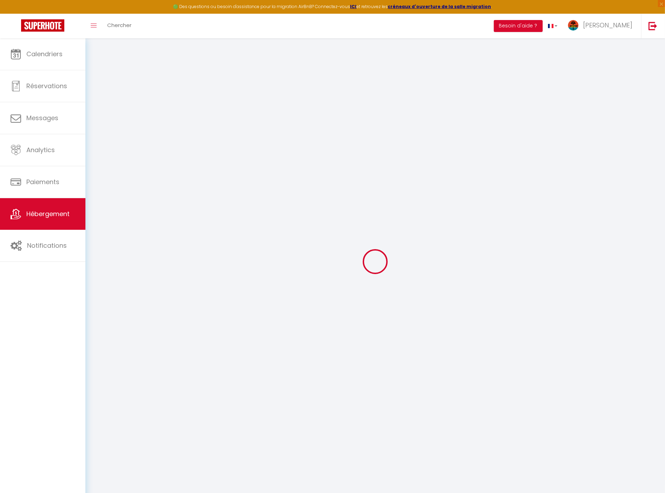
checkbox input "false"
select select
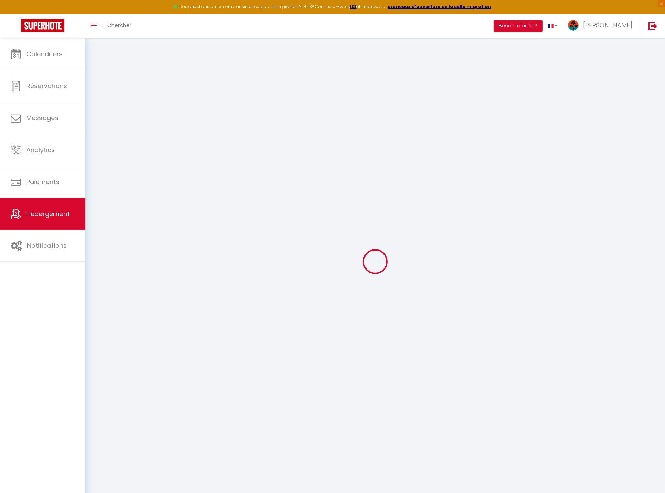
select select
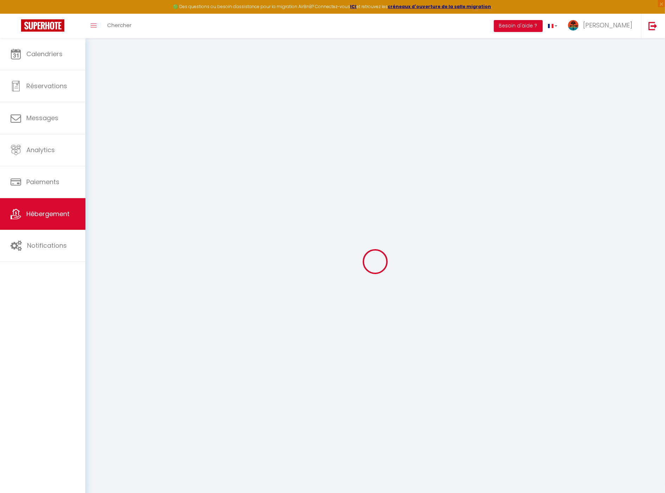
select select
checkbox input "false"
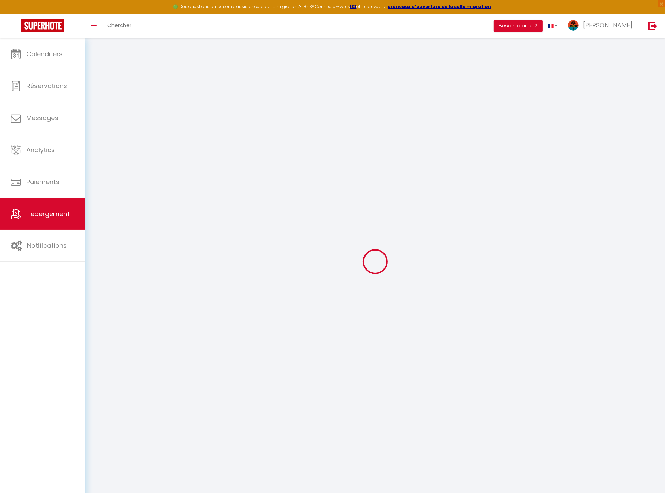
checkbox input "false"
select select
type input "Chez [PERSON_NAME] - vue panoramique"
type input "[PERSON_NAME]"
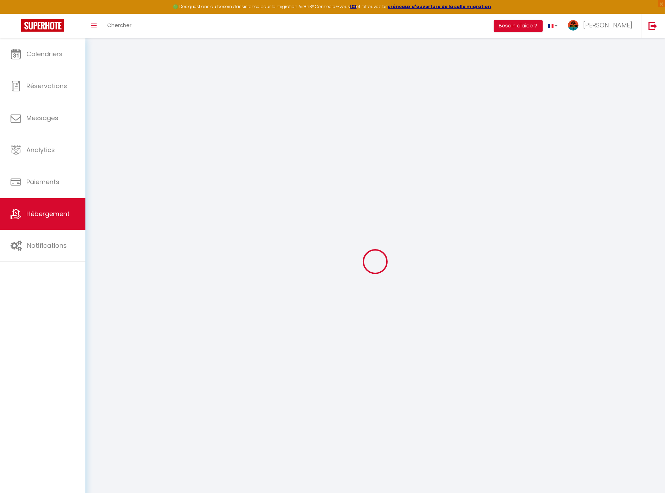
type input "[PERSON_NAME]"
type input "2 lot. [GEOGRAPHIC_DATA]"
type input "97221"
type input "Le Carbet"
select select "2"
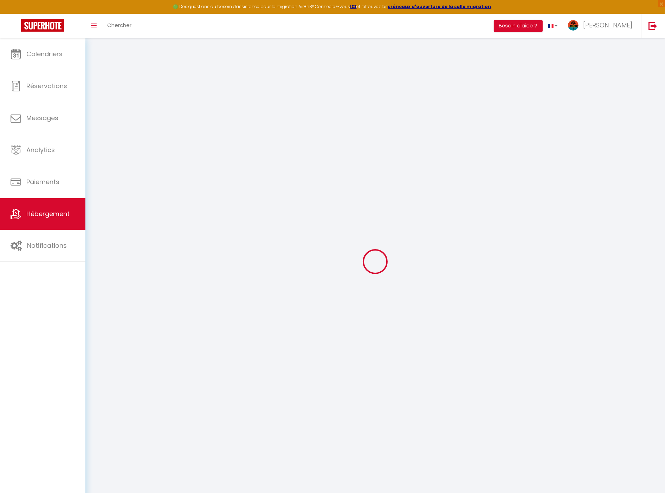
type input "100"
type input "60"
select select
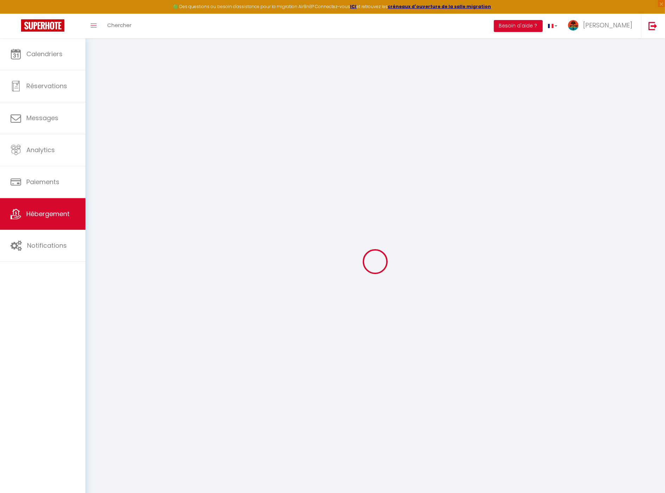
select select
type input "Le Carbet, 2 Longvillier"
type input "97221"
type input "Le Carbet"
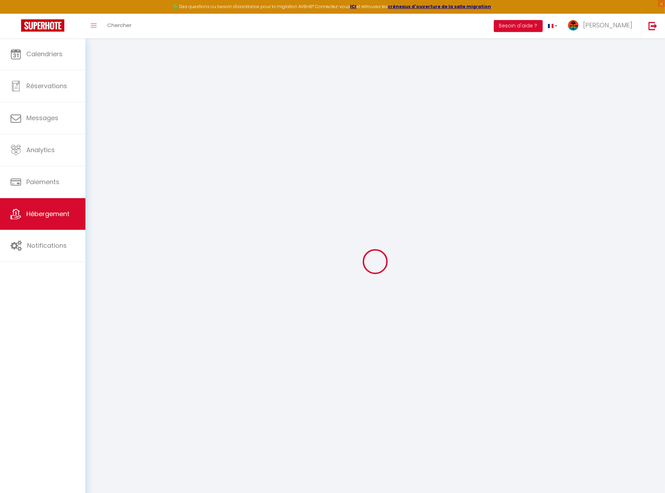
type input "[EMAIL_ADDRESS][DOMAIN_NAME]"
select select
checkbox input "false"
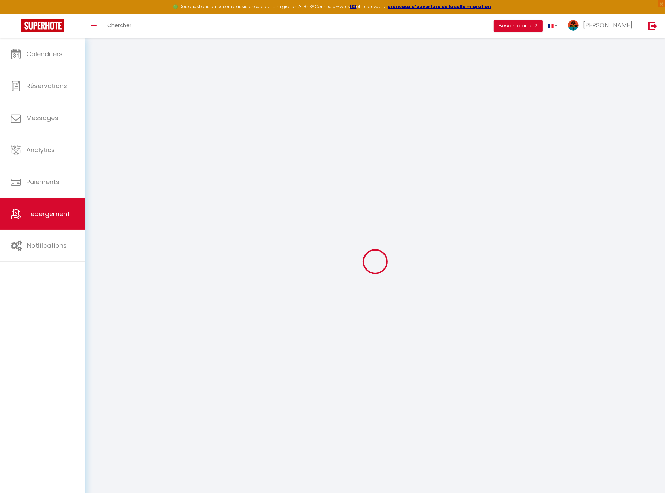
checkbox input "false"
type input "23"
type input "0"
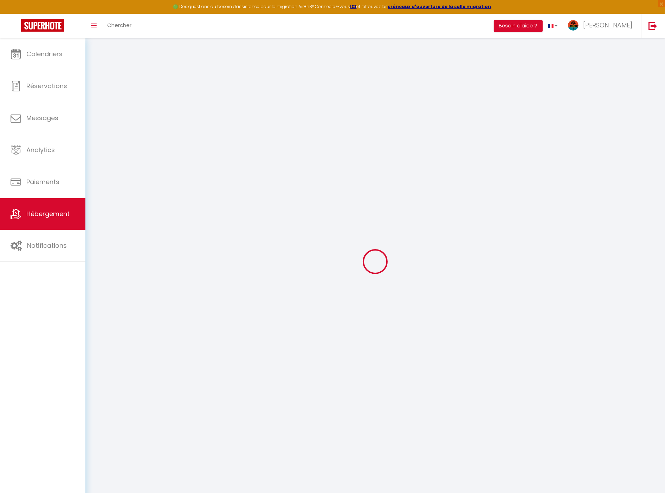
select select "+ 18 %"
select select "+ 20 %"
select select "+ 5 %"
select select
checkbox input "false"
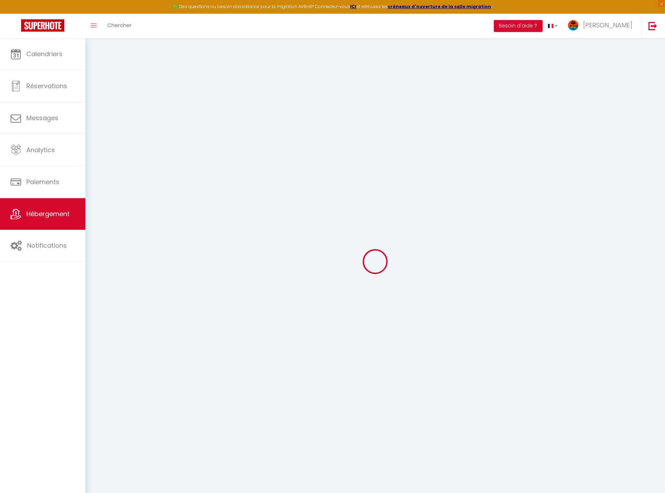
checkbox input "false"
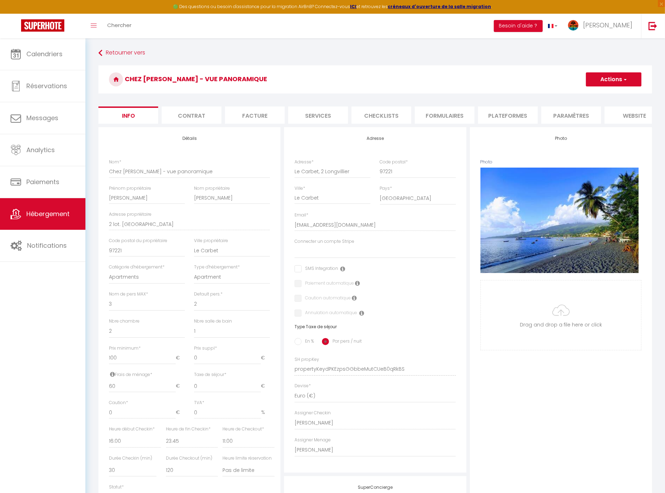
click at [562, 115] on li "Paramètres" at bounding box center [572, 115] width 60 height 17
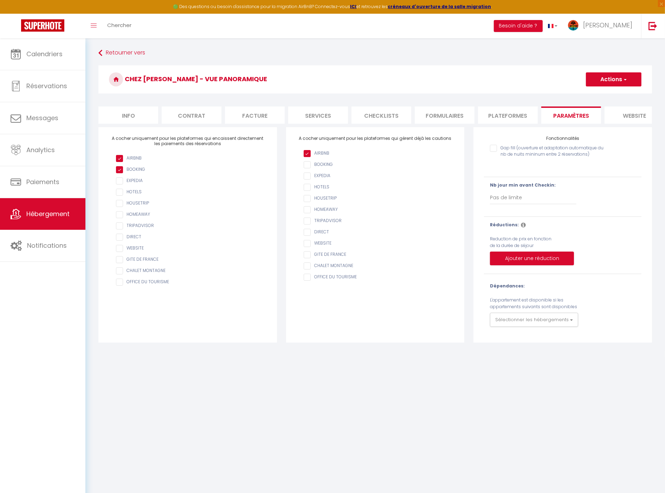
click at [523, 112] on li "Plateformes" at bounding box center [508, 115] width 60 height 17
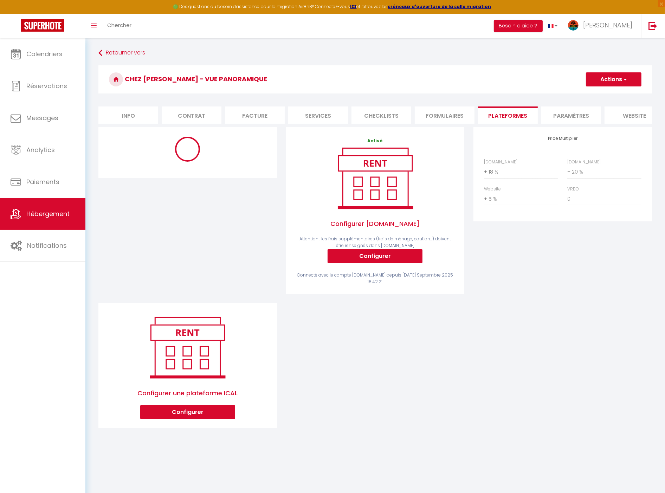
select select "365"
select select "1"
select select "EUR"
select select "17639-635610797759082317"
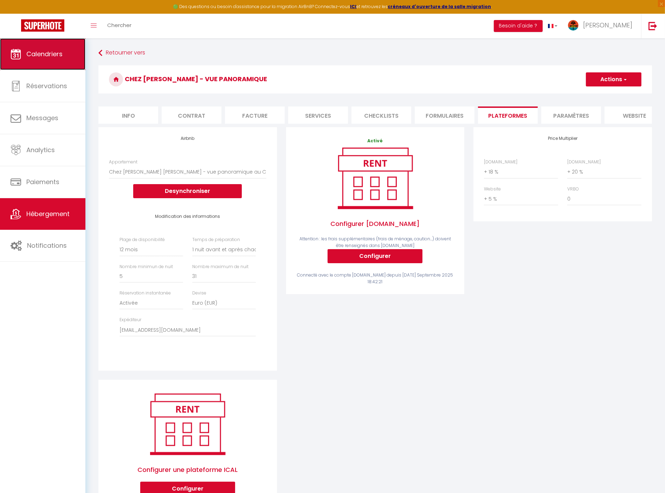
click at [66, 51] on link "Calendriers" at bounding box center [42, 54] width 85 height 32
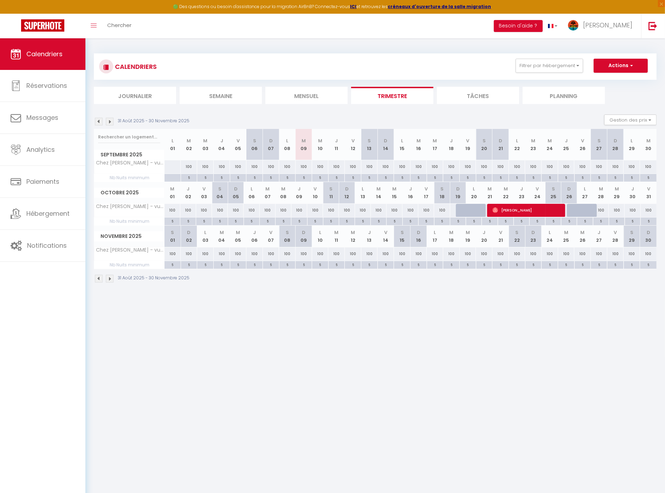
click at [108, 123] on img at bounding box center [110, 122] width 8 height 8
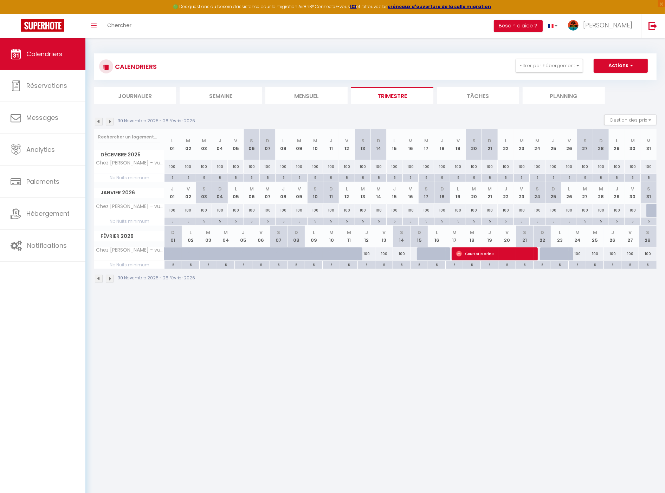
click at [100, 124] on img at bounding box center [99, 122] width 8 height 8
